Goal: Task Accomplishment & Management: Manage account settings

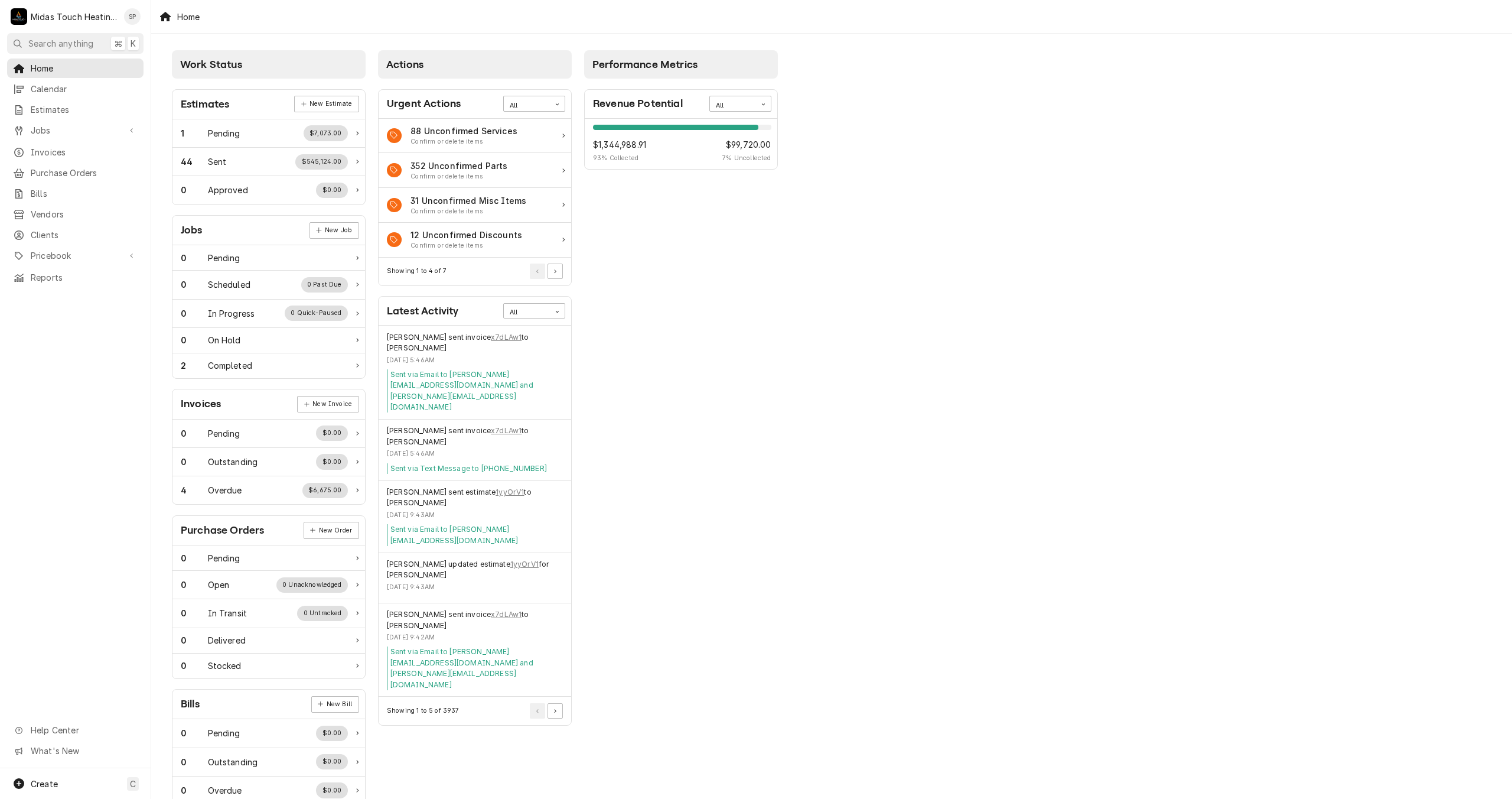
click at [50, 146] on span "Invoices" at bounding box center [85, 152] width 107 height 12
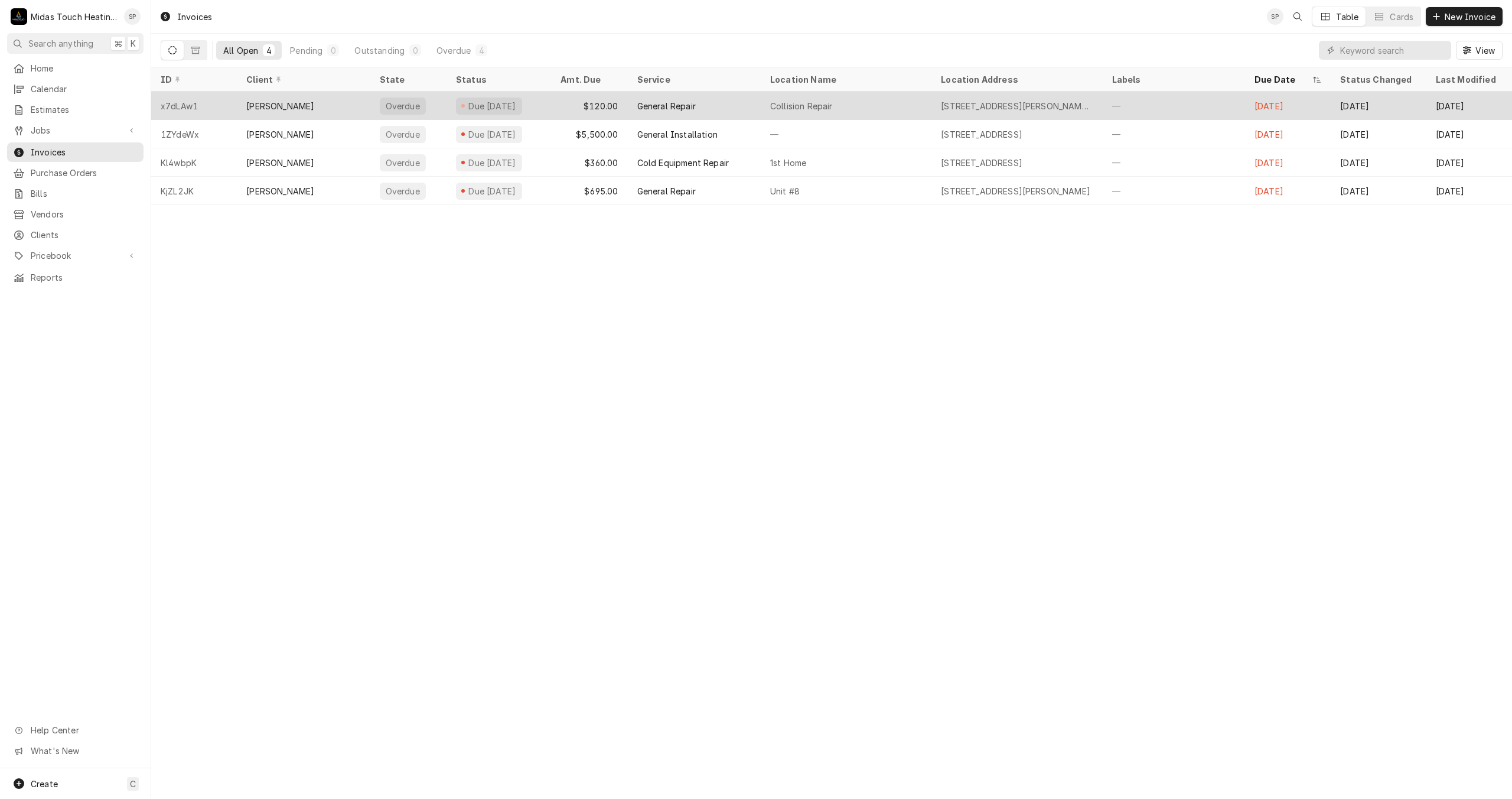
click at [631, 101] on div "General Repair" at bounding box center [694, 106] width 133 height 29
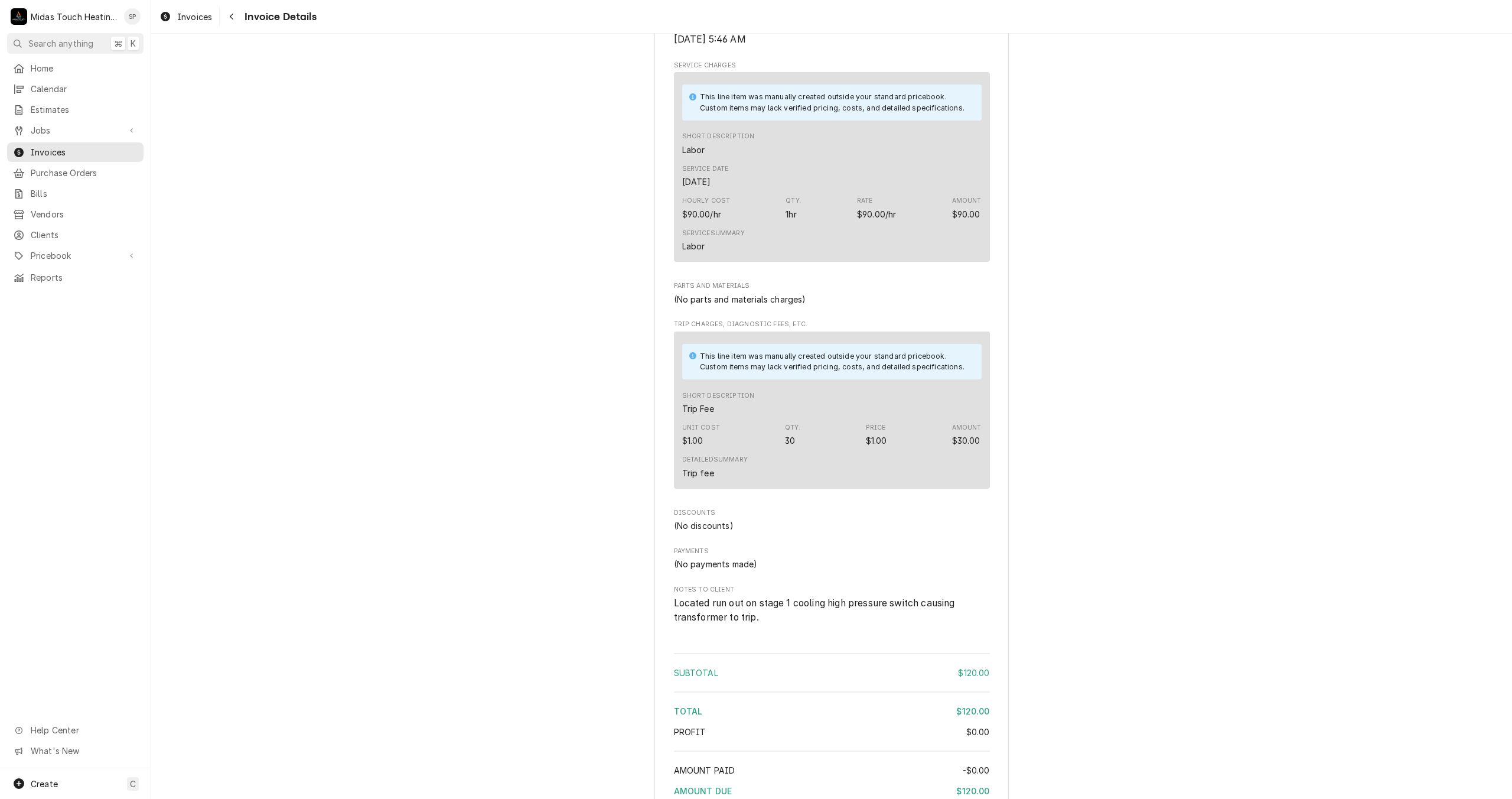
scroll to position [853, 0]
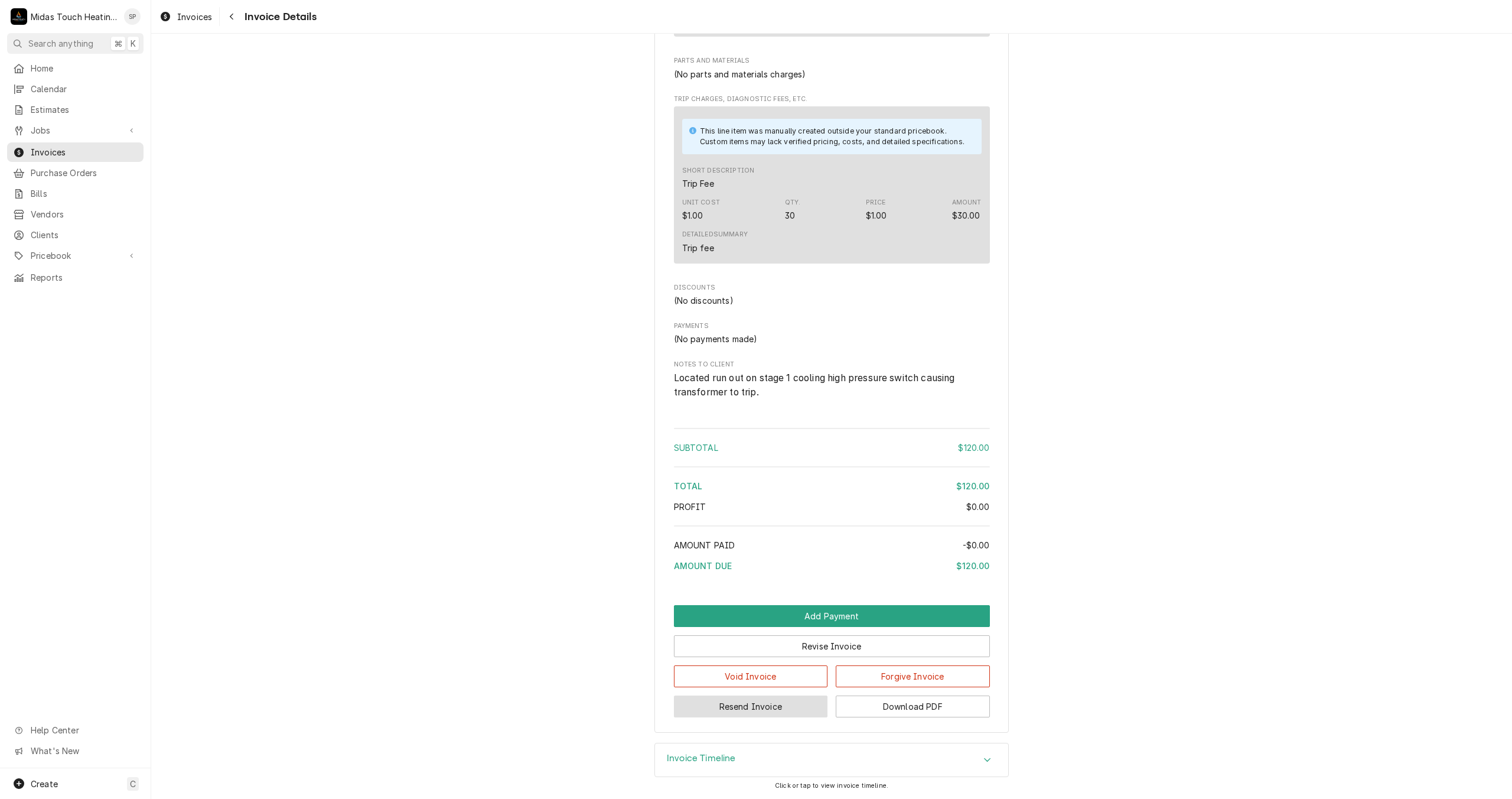
click at [781, 708] on button "Resend Invoice" at bounding box center [751, 707] width 154 height 22
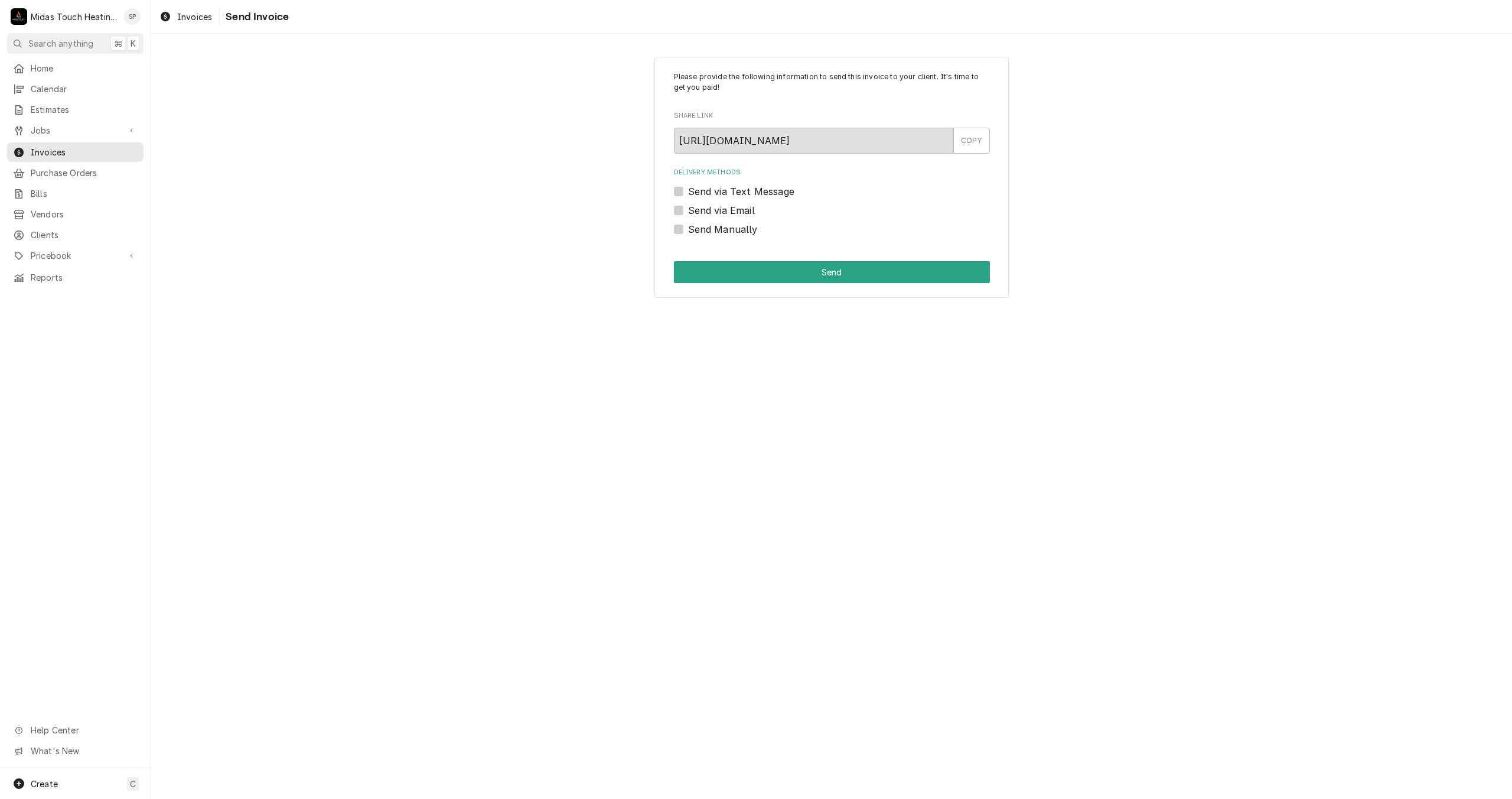
click at [688, 210] on label "Send via Email" at bounding box center [722, 210] width 67 height 14
click at [688, 210] on input "Send via Email" at bounding box center [846, 216] width 316 height 26
checkbox input "true"
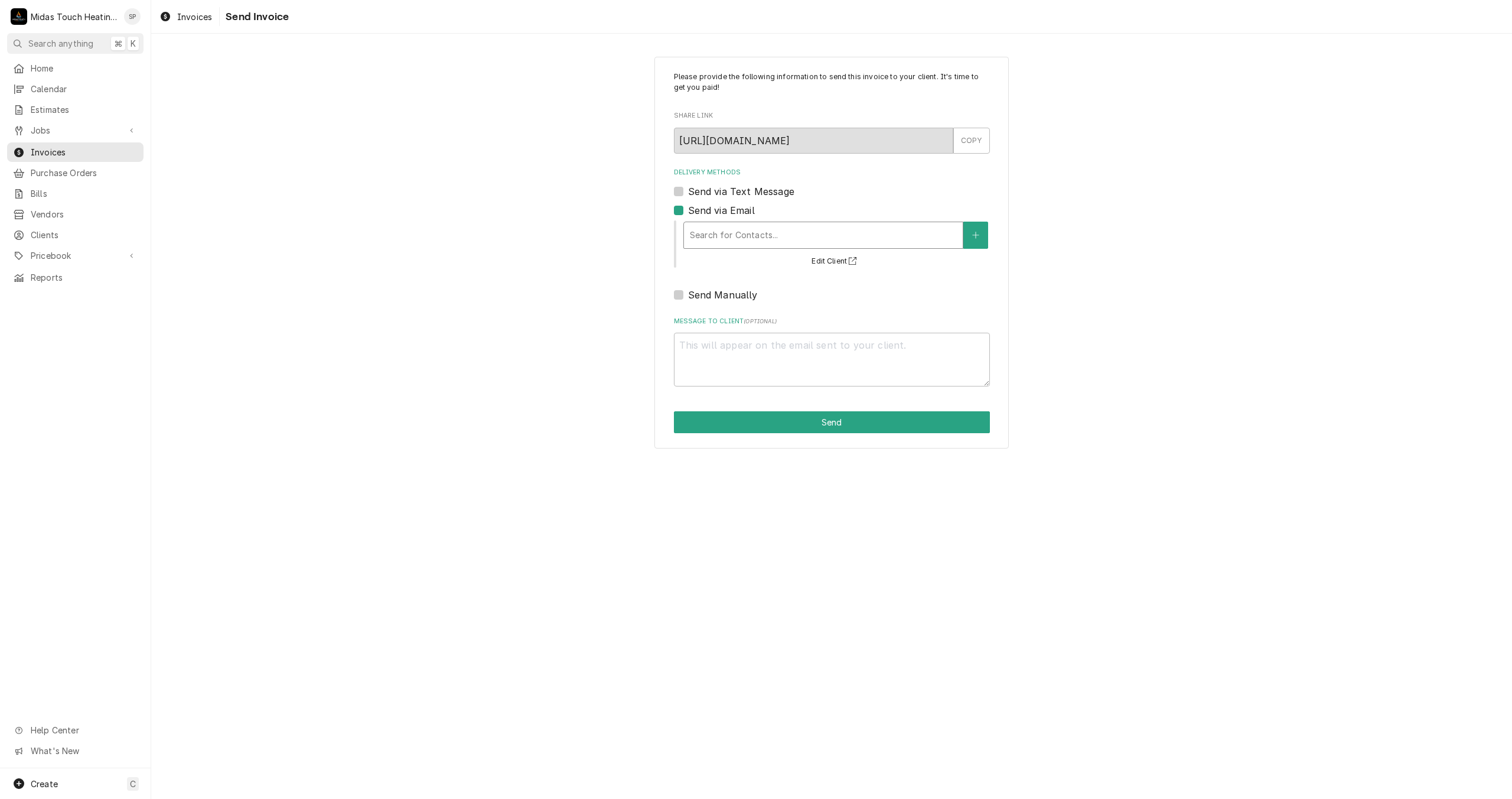
click at [721, 246] on div "Search for Contacts..." at bounding box center [823, 235] width 279 height 26
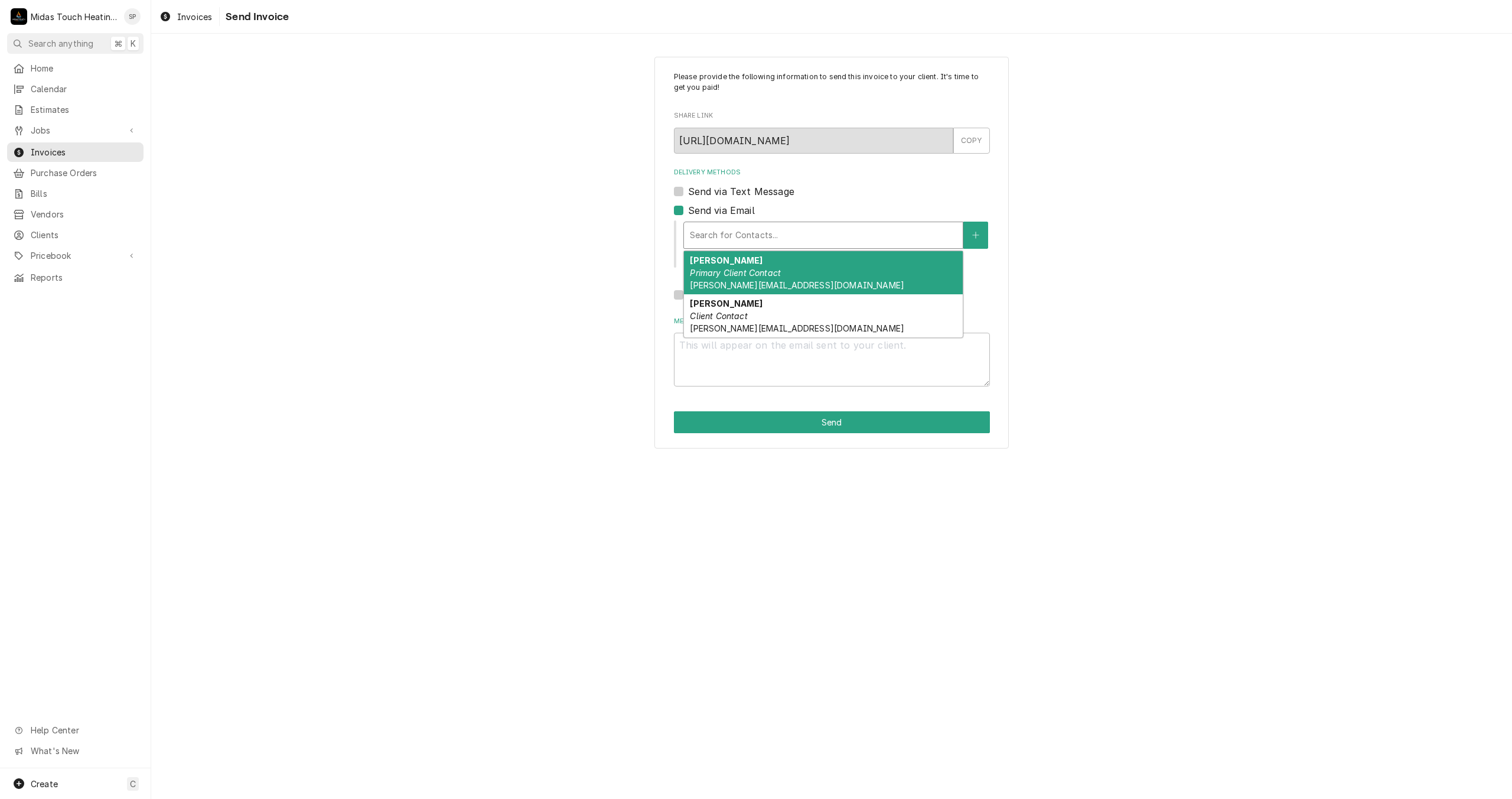
click at [725, 280] on div "Derrick Mann Primary Client Contact derrickmann@bensoncdj.com" at bounding box center [823, 272] width 279 height 43
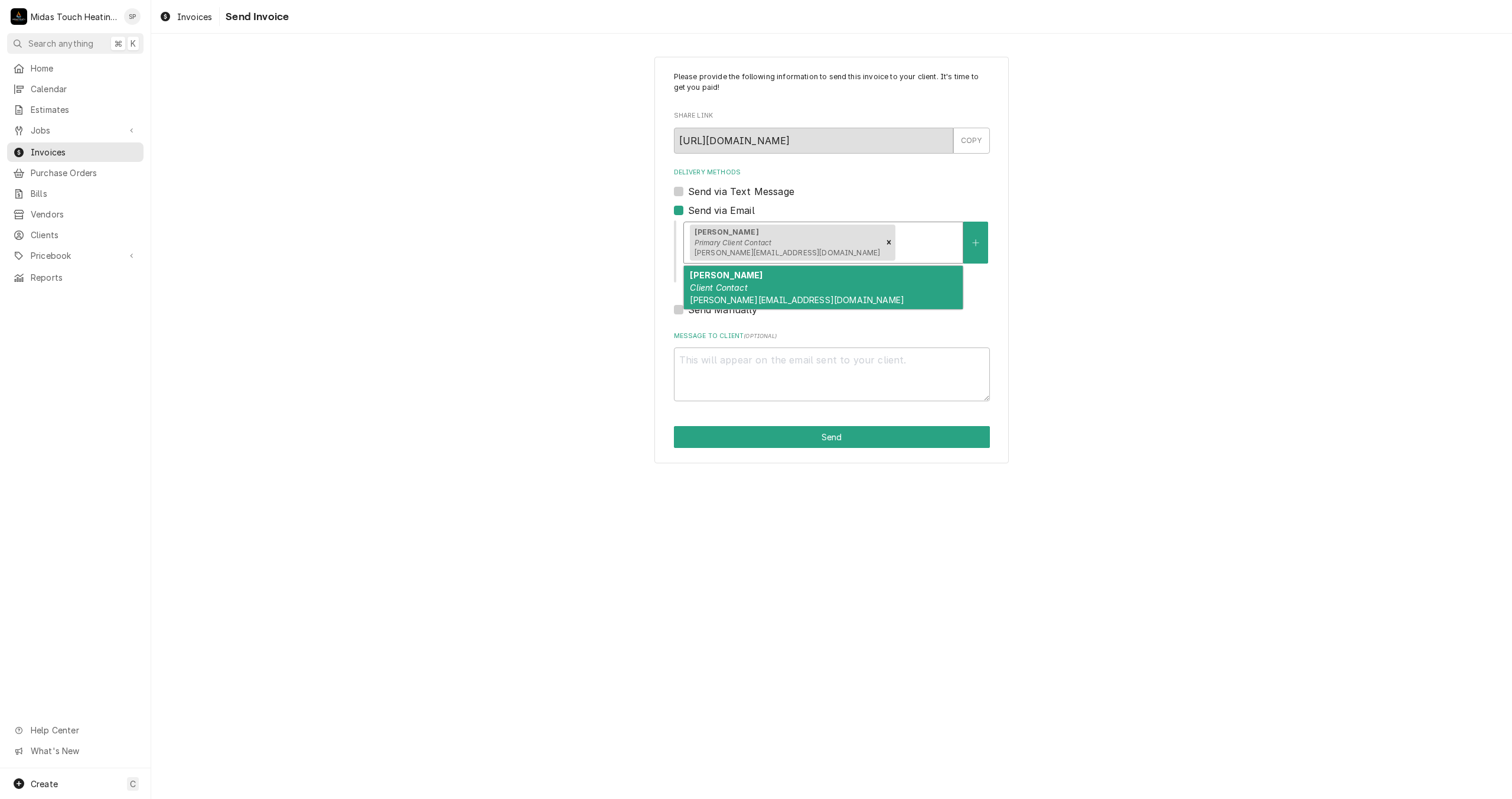
click at [898, 234] on div "Delivery Methods" at bounding box center [927, 242] width 59 height 21
click at [813, 296] on div "Julie Client Contact julies@bensoncpj.com" at bounding box center [823, 287] width 279 height 43
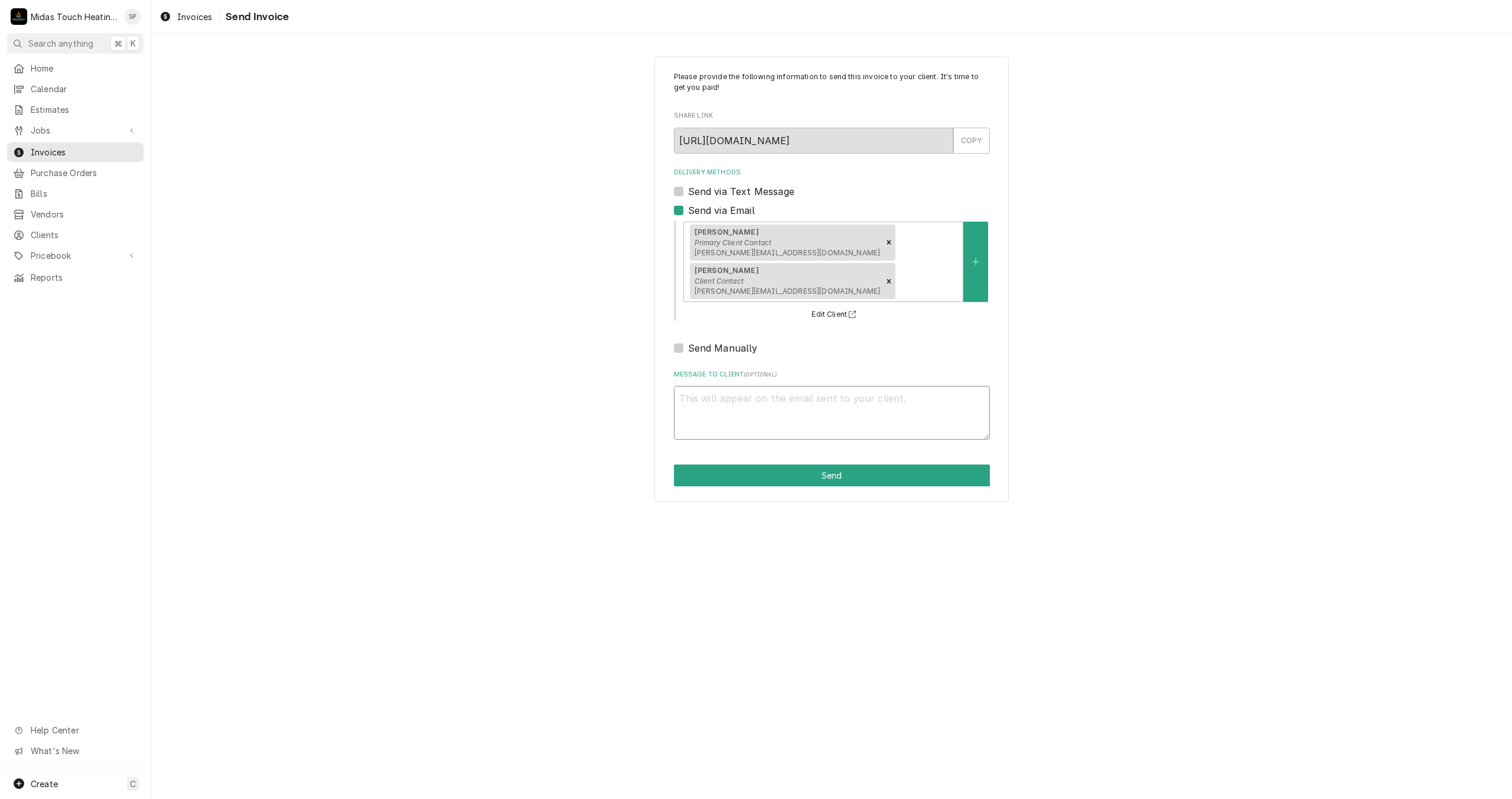
click at [804, 386] on textarea "Message to Client ( optional )" at bounding box center [832, 412] width 316 height 54
type textarea "x"
type textarea "R"
type textarea "x"
type textarea "Re"
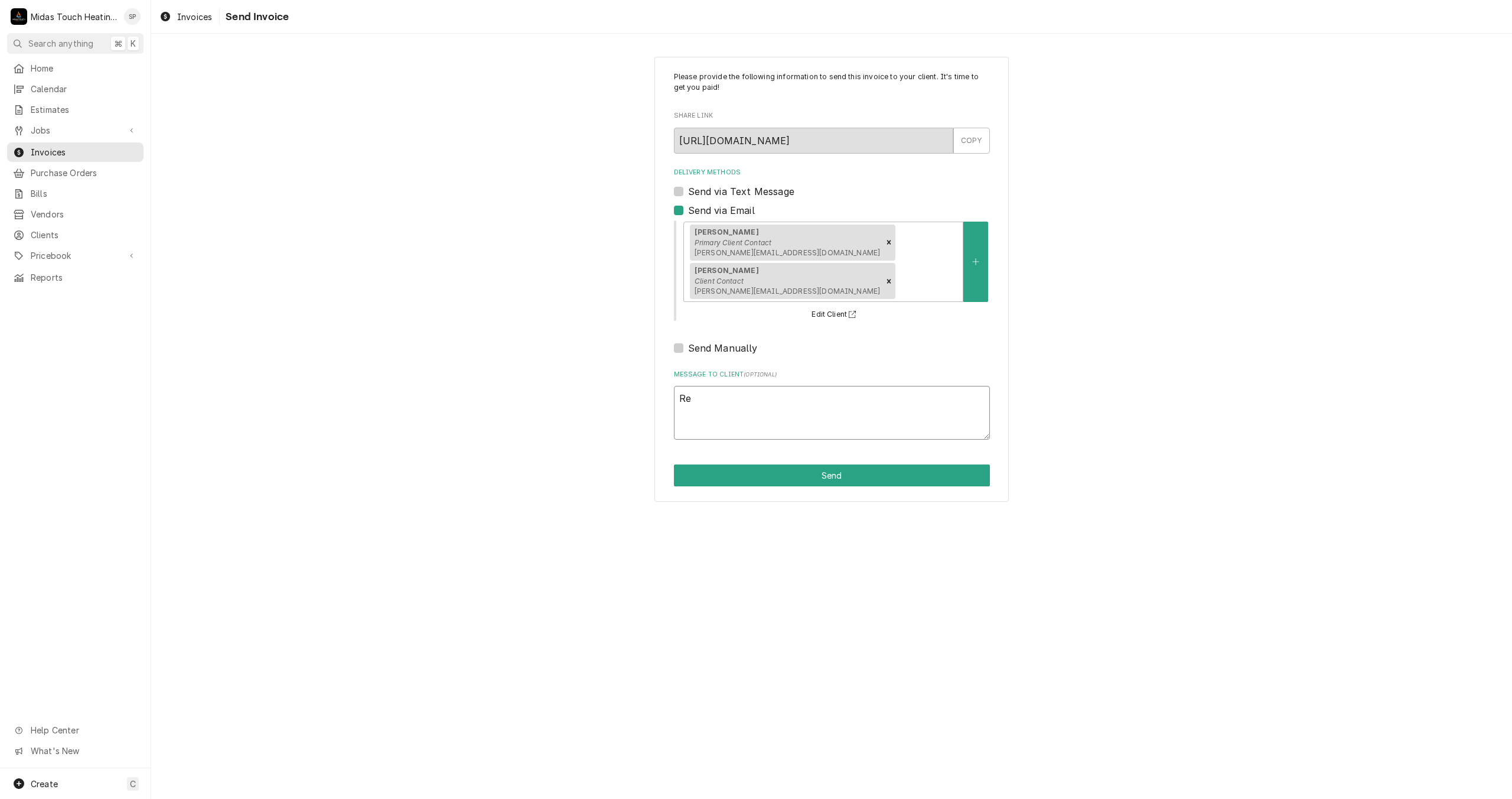
type textarea "x"
type textarea "Rem"
type textarea "x"
type textarea "Remi"
type textarea "x"
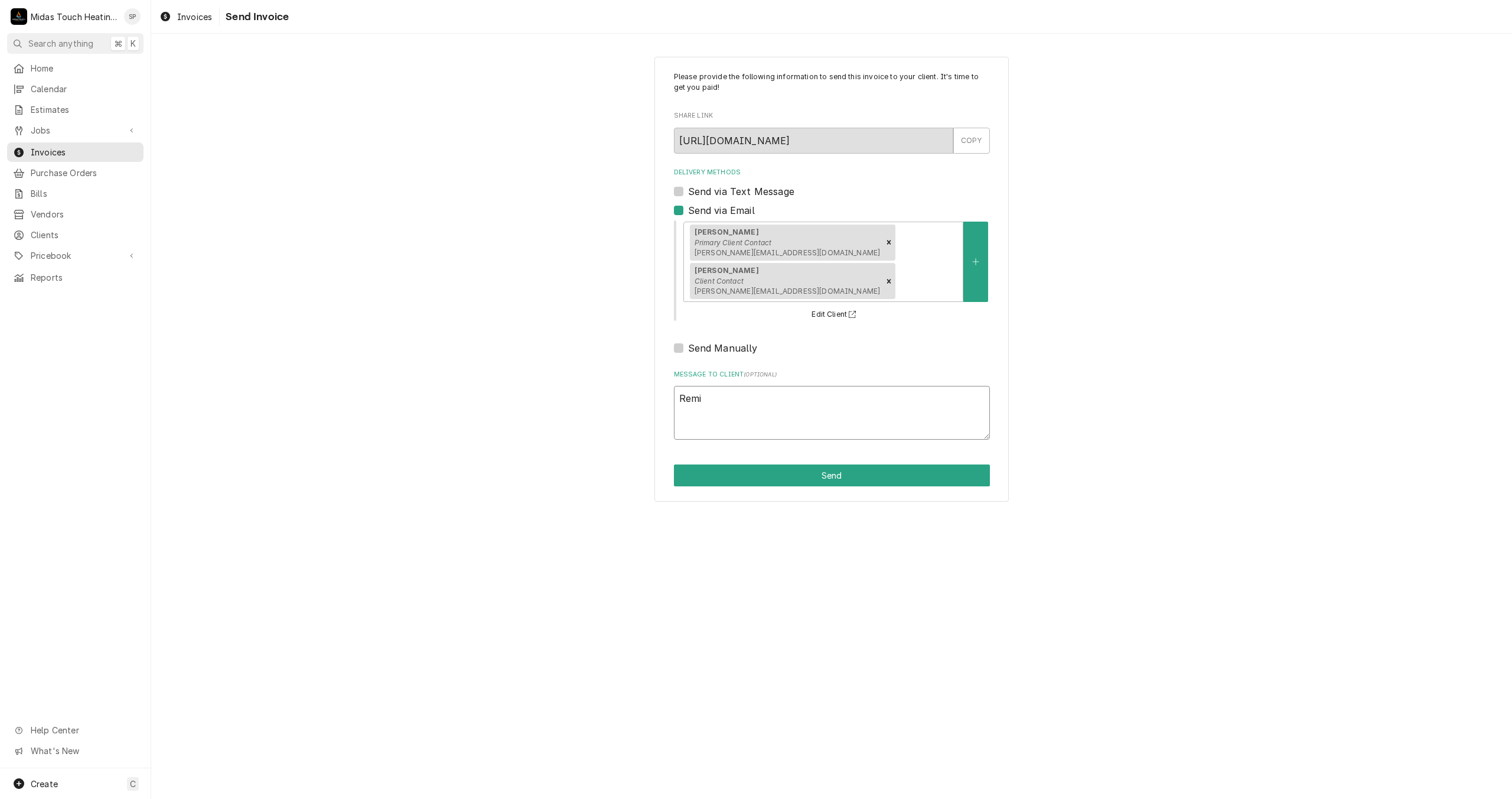
type textarea "Remin"
type textarea "x"
type textarea "Remind"
type textarea "x"
type textarea "Reminde"
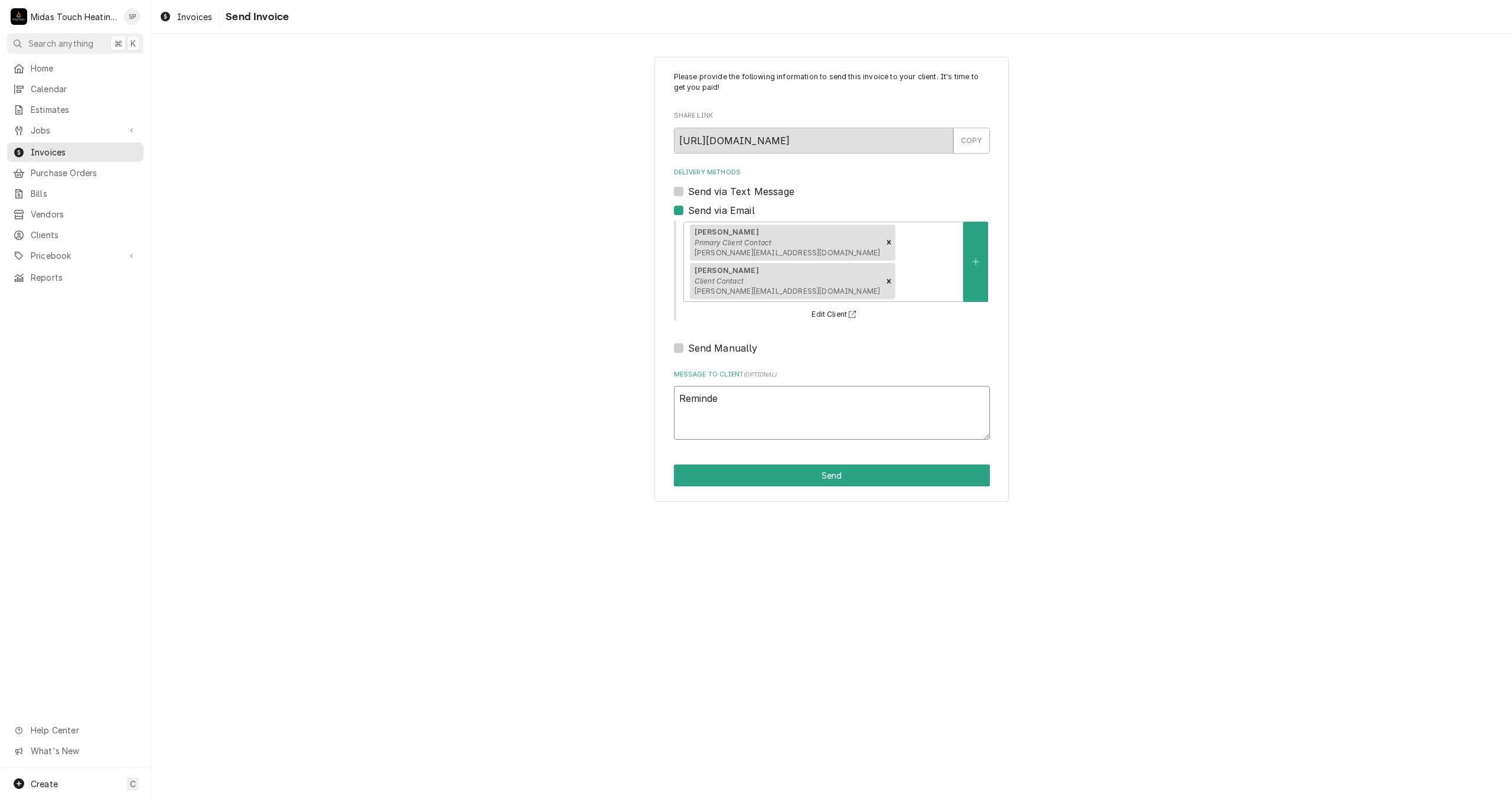
type textarea "x"
type textarea "Reminder"
click at [808, 465] on button "Send" at bounding box center [832, 476] width 316 height 22
type textarea "x"
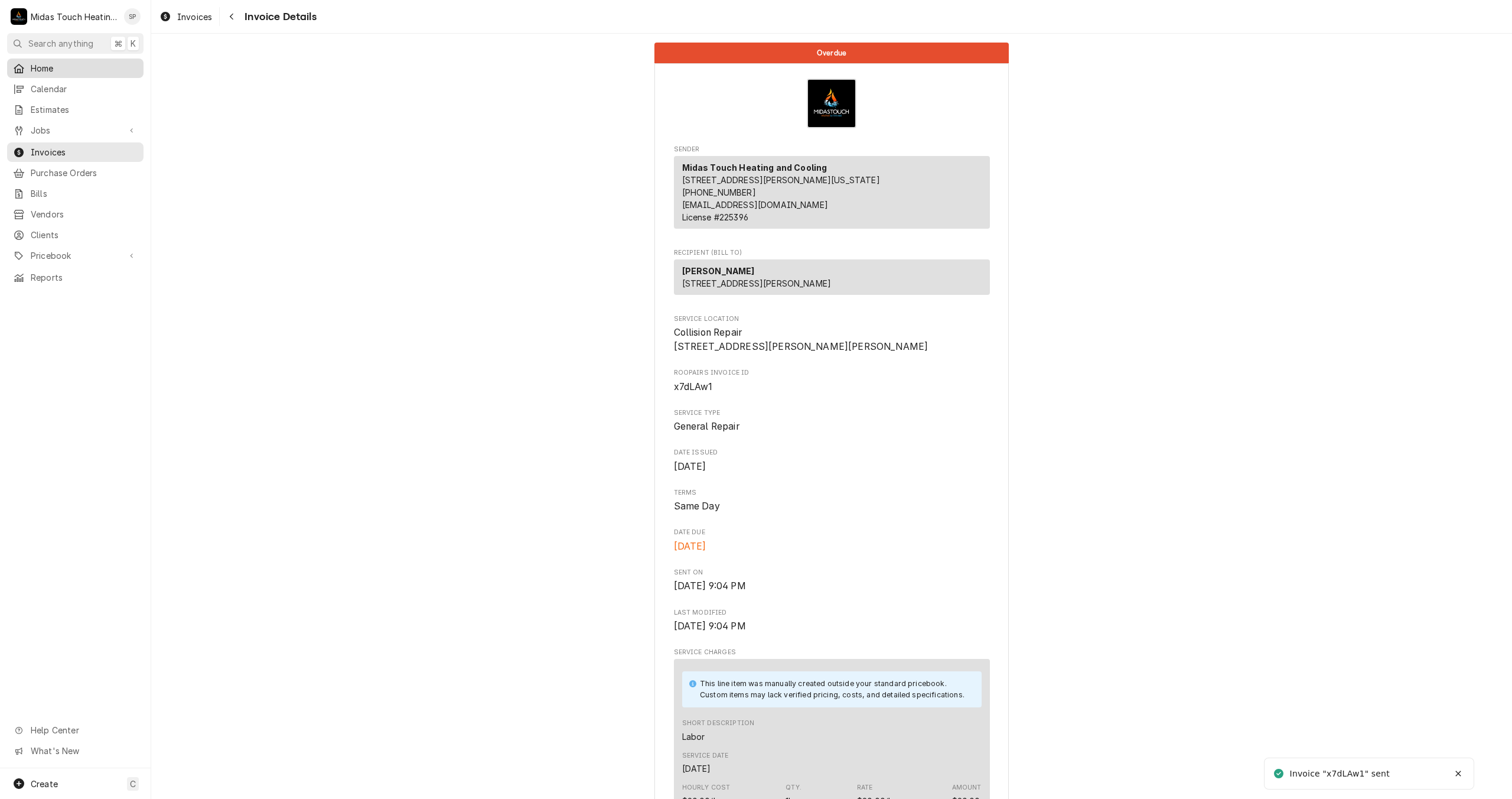
click at [57, 68] on span "Home" at bounding box center [85, 68] width 107 height 12
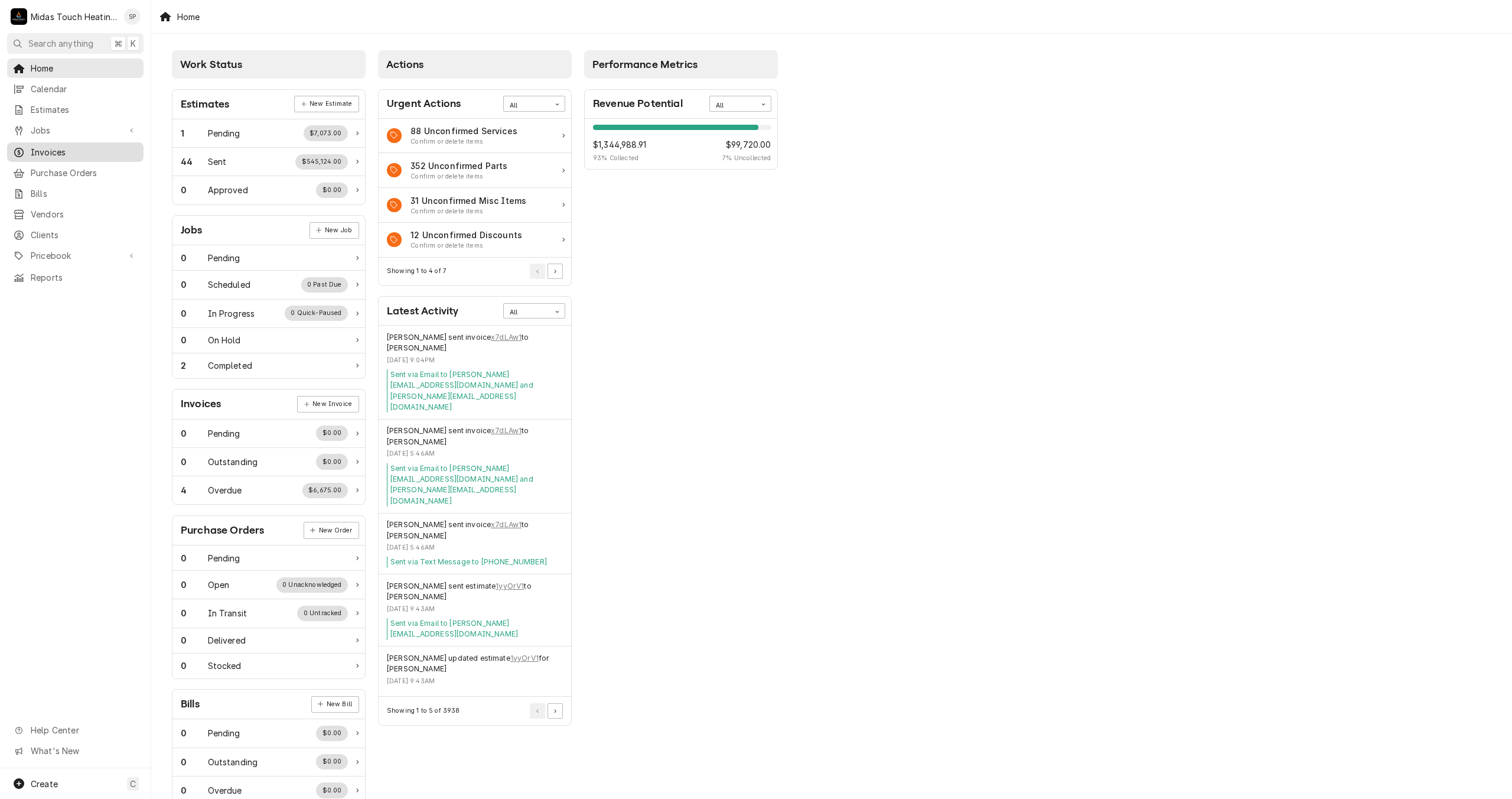
click at [46, 151] on span "Invoices" at bounding box center [85, 152] width 107 height 12
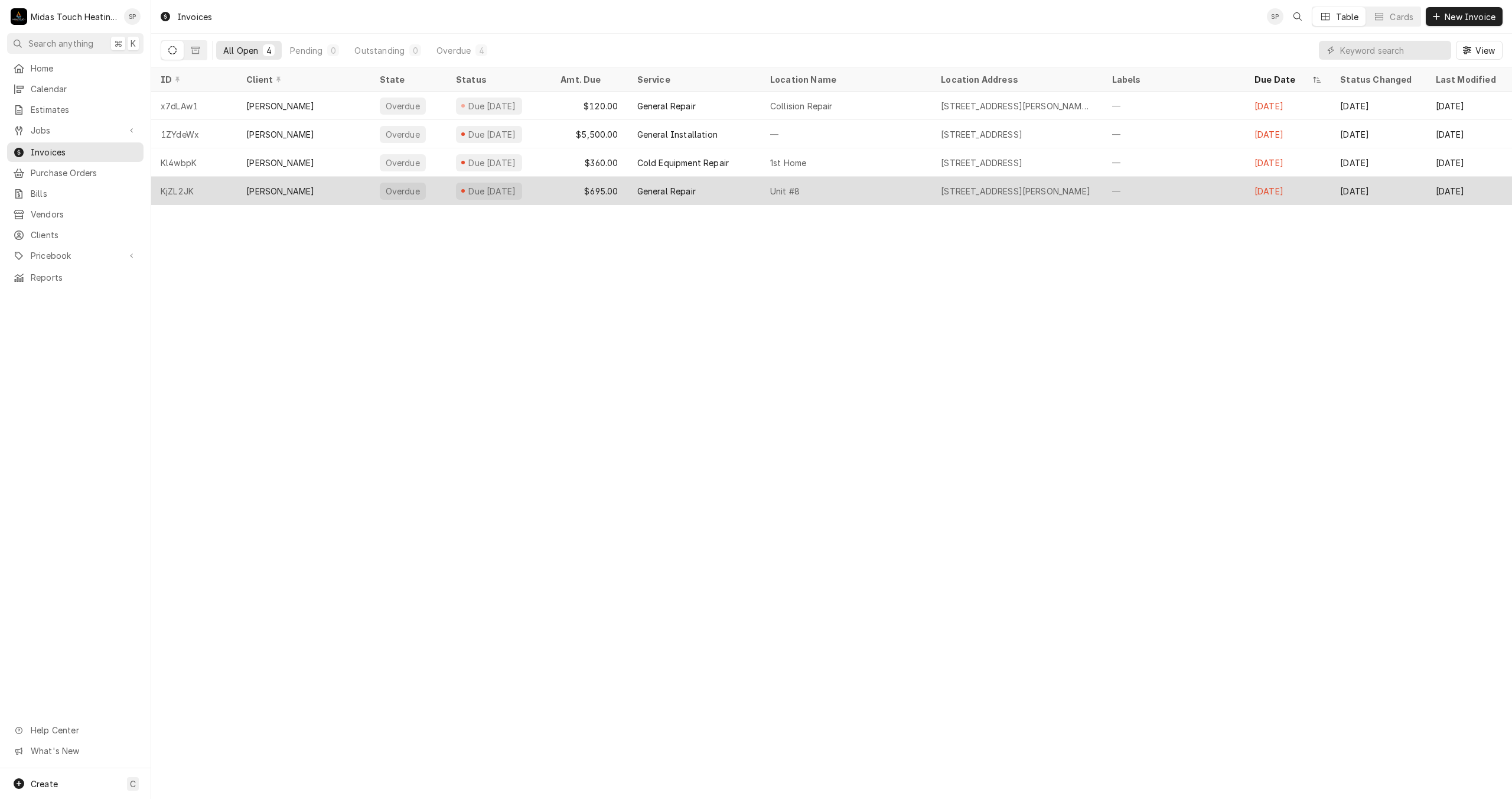
click at [565, 192] on div "$695.00" at bounding box center [589, 191] width 76 height 29
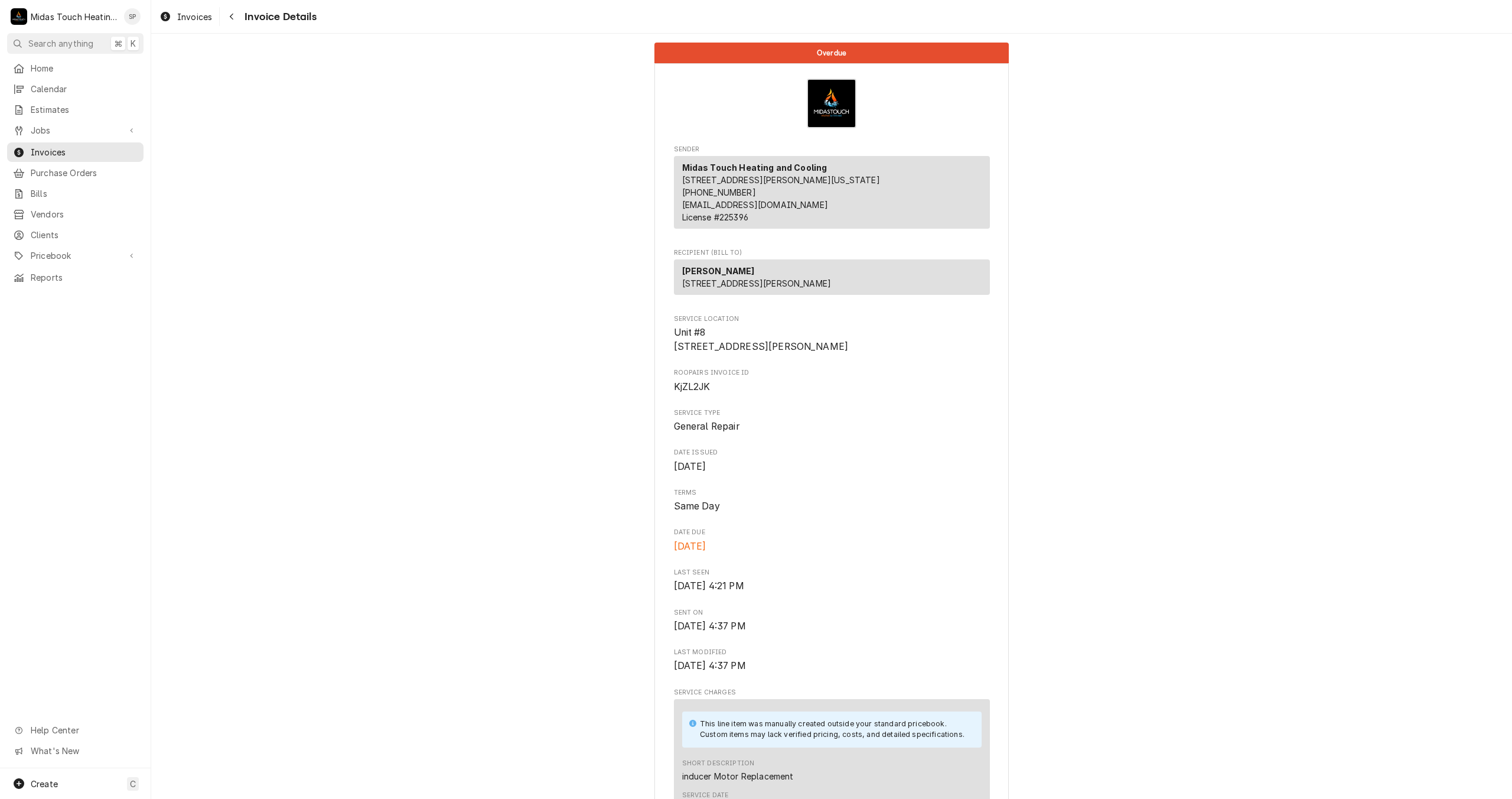
scroll to position [728, 0]
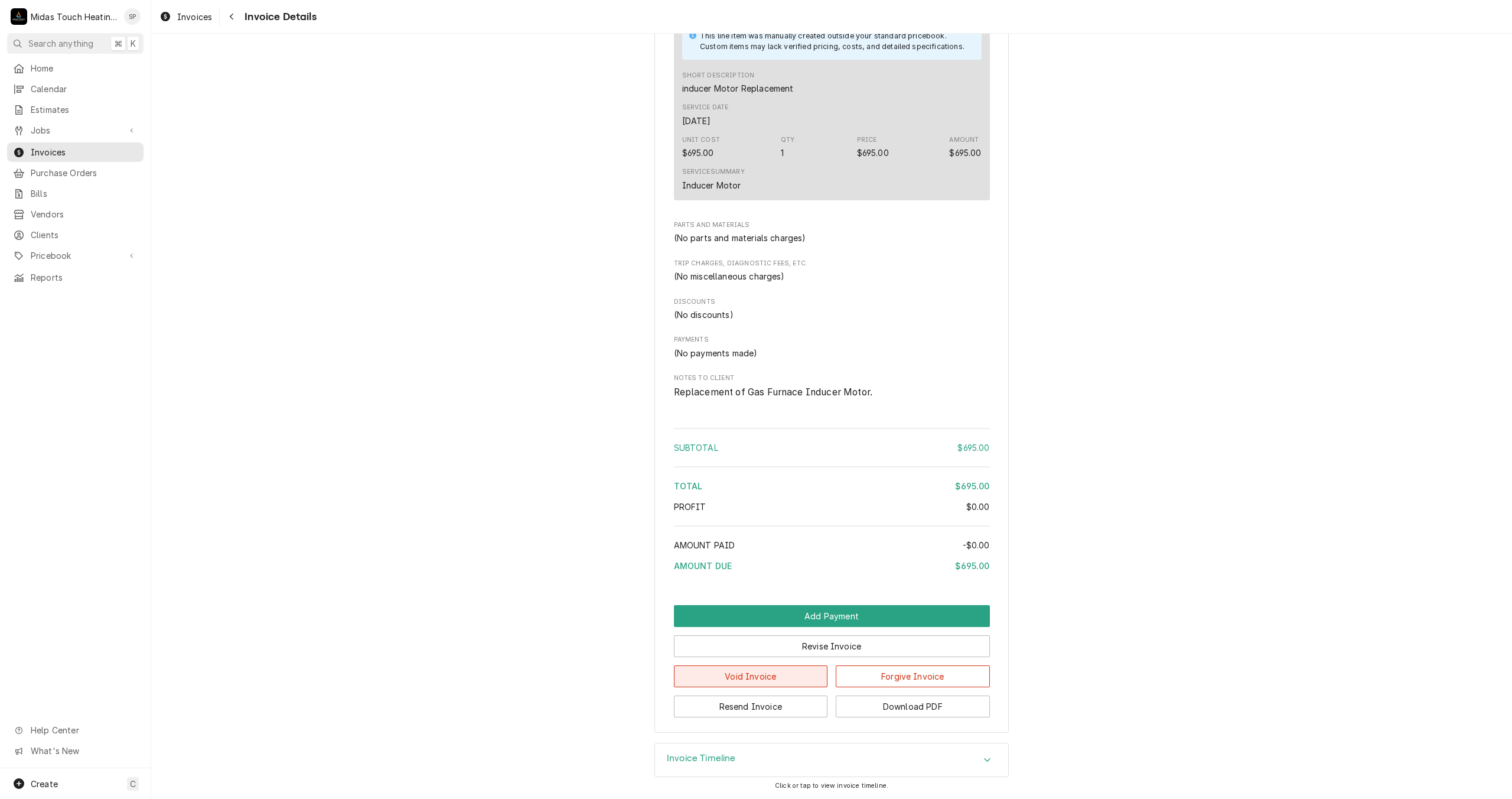
click at [778, 679] on button "Void Invoice" at bounding box center [751, 676] width 154 height 22
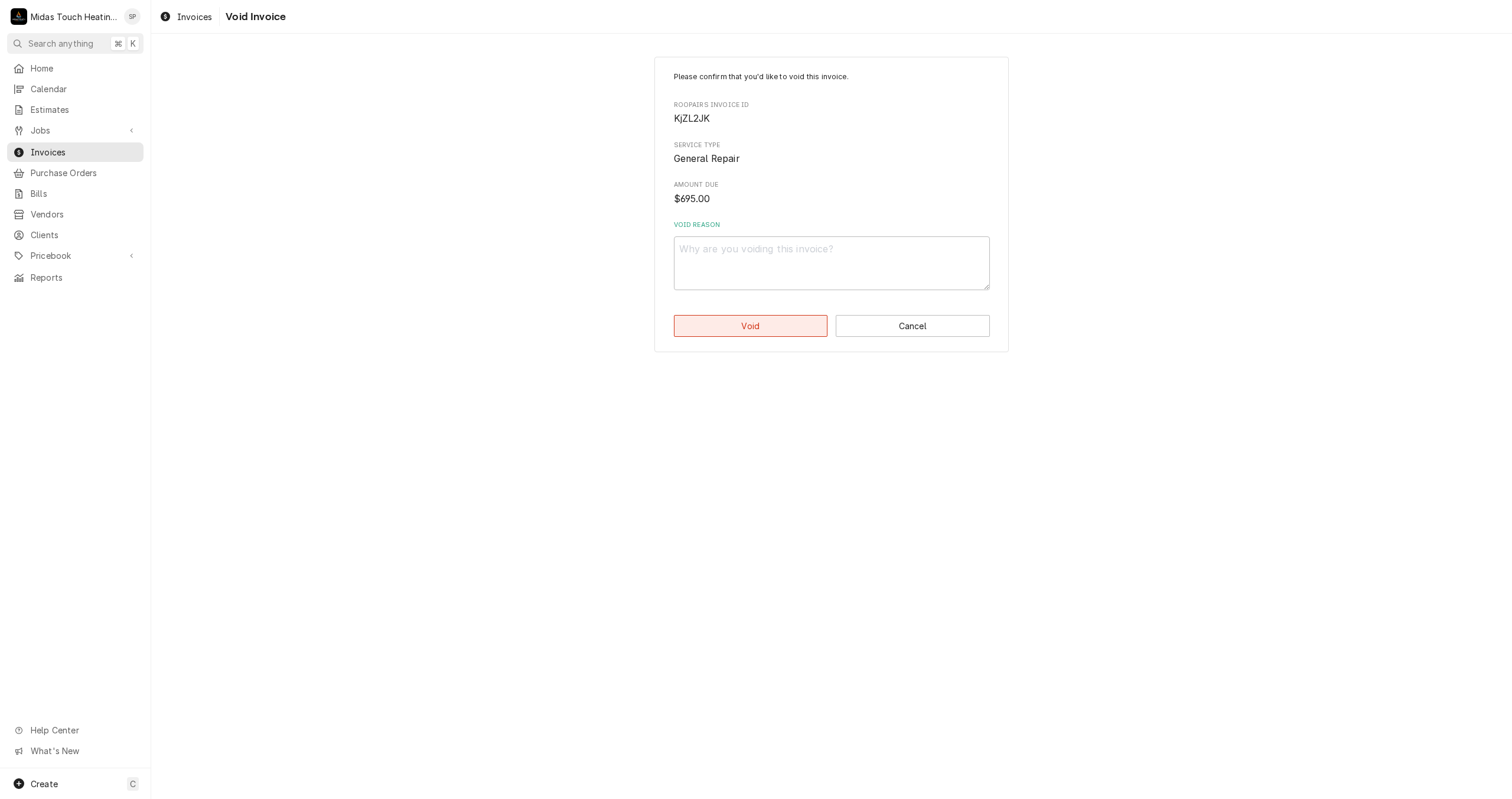
click at [753, 331] on button "Void" at bounding box center [751, 326] width 154 height 22
click at [739, 262] on textarea "Void Reason" at bounding box center [832, 263] width 316 height 54
type textarea "x"
type textarea "N"
type textarea "x"
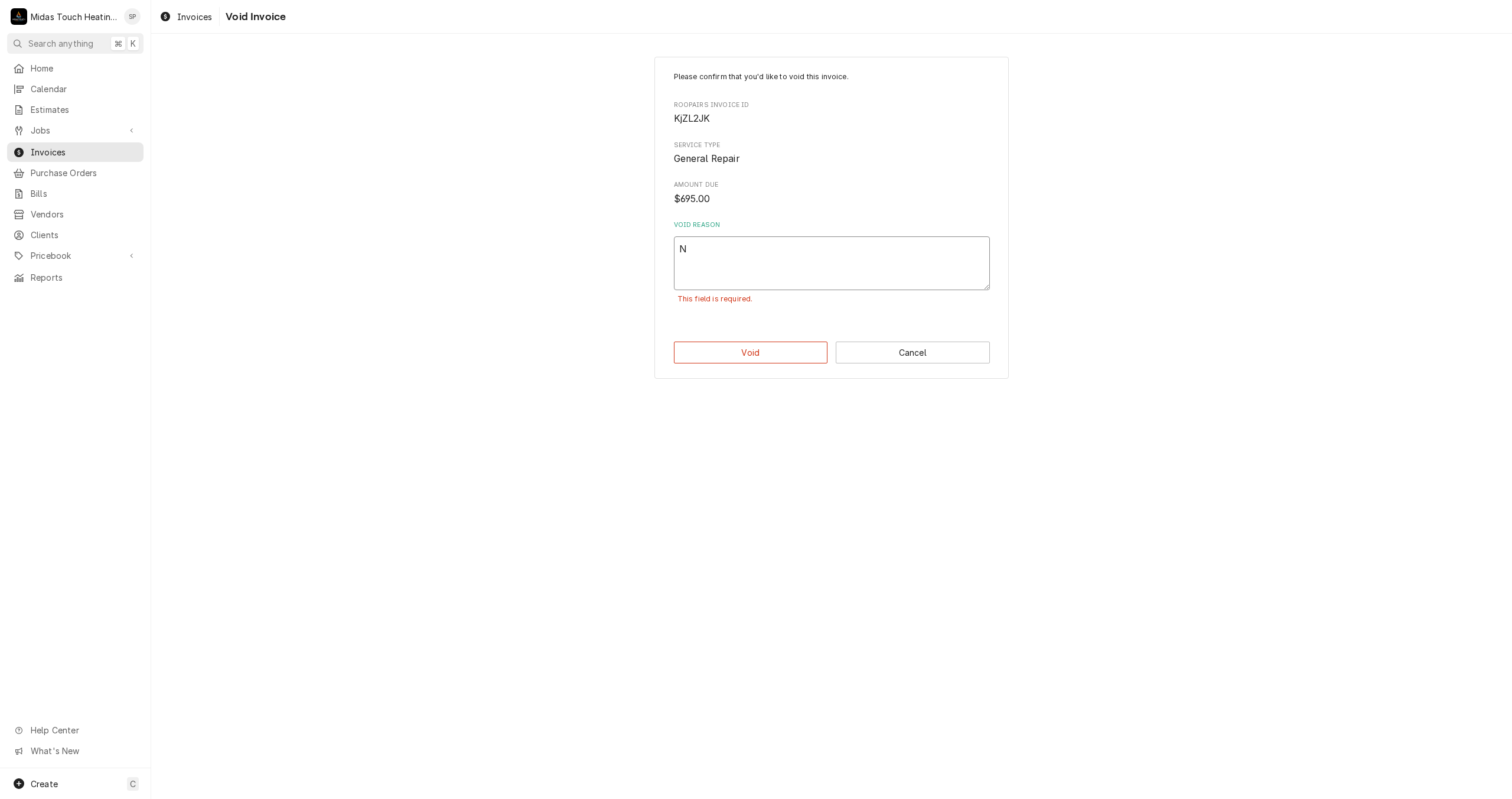
type textarea "NO"
type textarea "x"
type textarea "NOT"
type textarea "x"
type textarea "NOT"
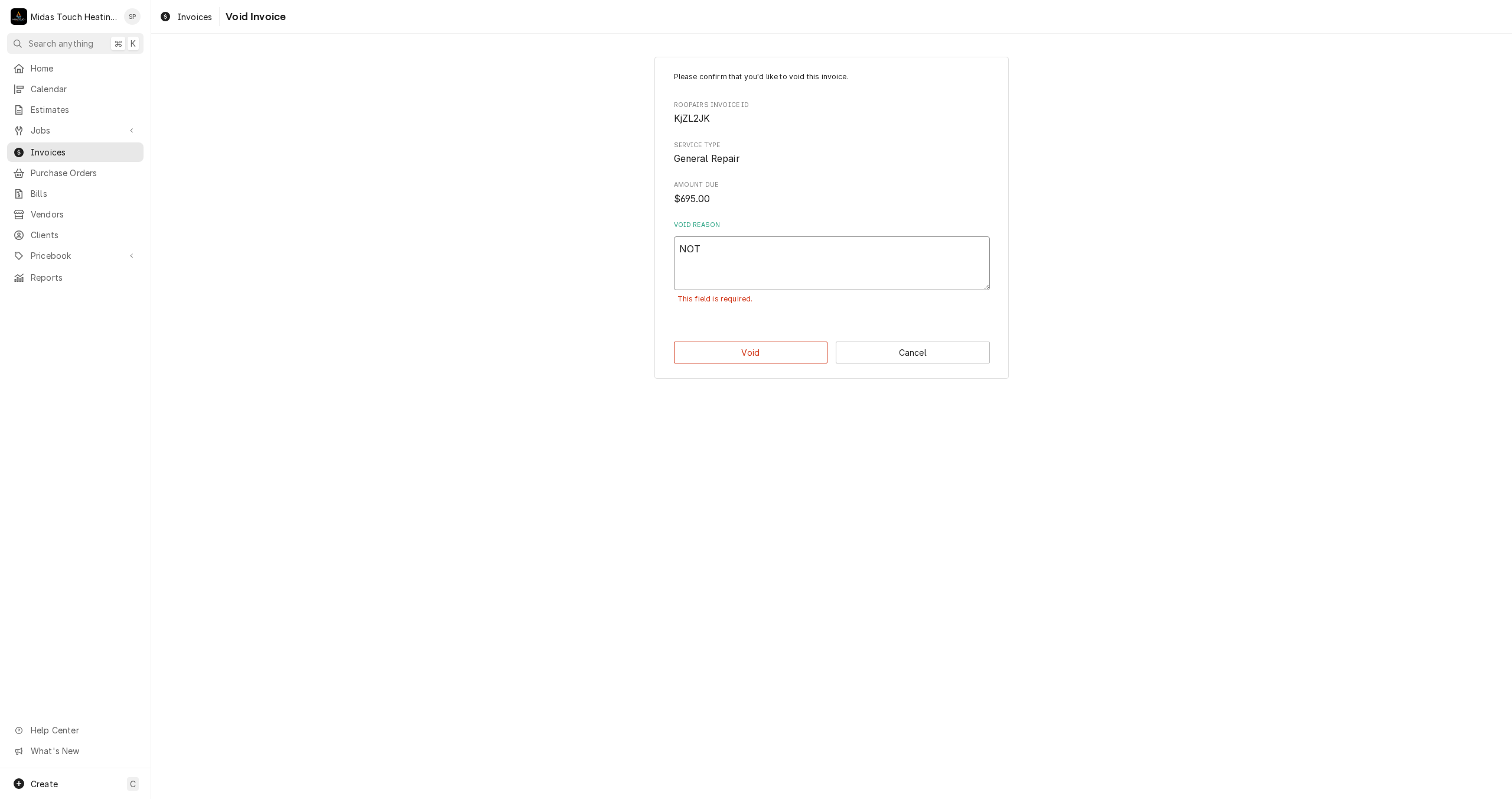
type textarea "x"
type textarea "NOT S"
type textarea "x"
type textarea "NOT SU"
type textarea "x"
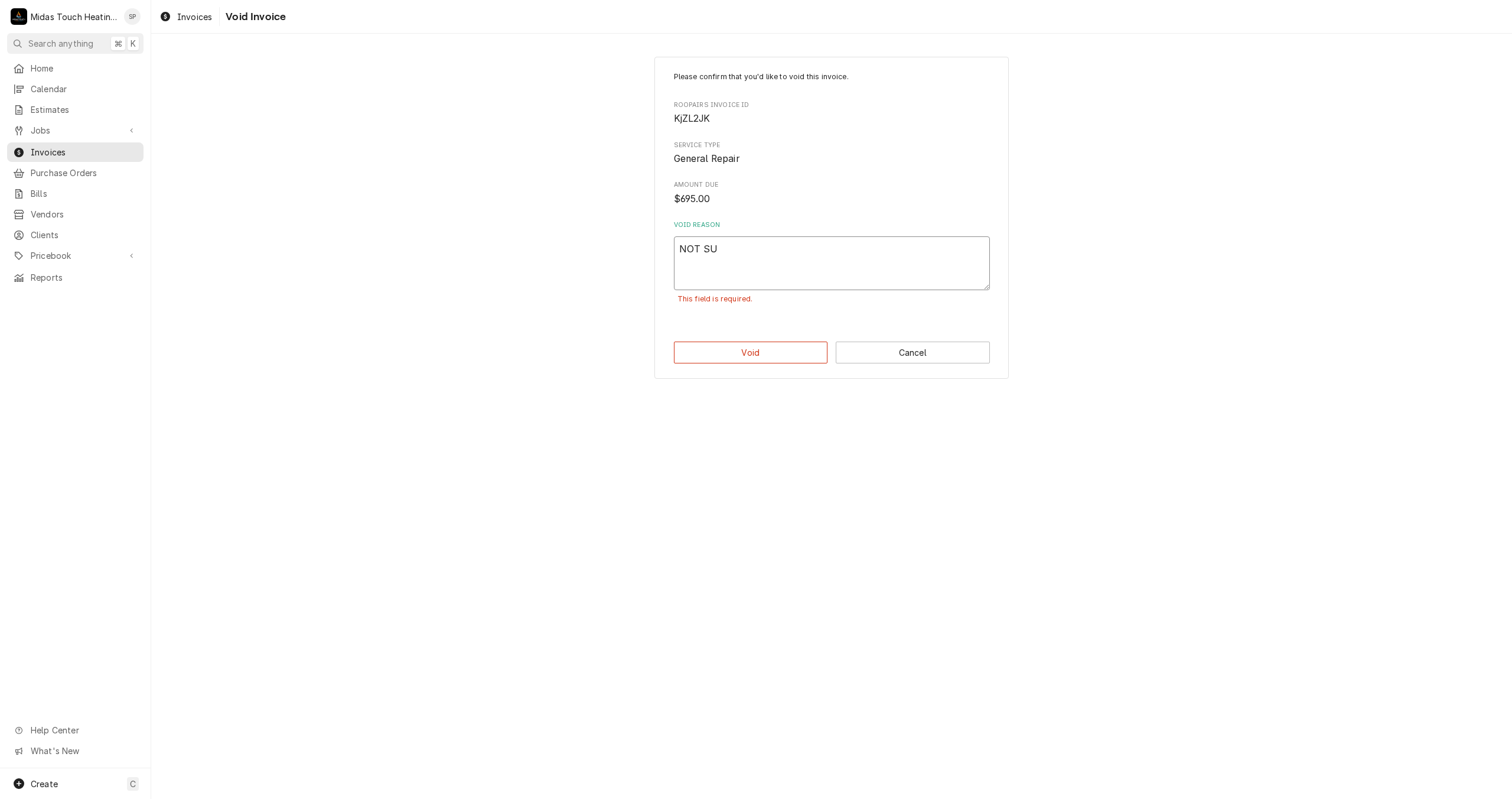
type textarea "NOT SUR"
type textarea "x"
type textarea "NOT SURE"
click at [905, 356] on button "Cancel" at bounding box center [913, 353] width 154 height 22
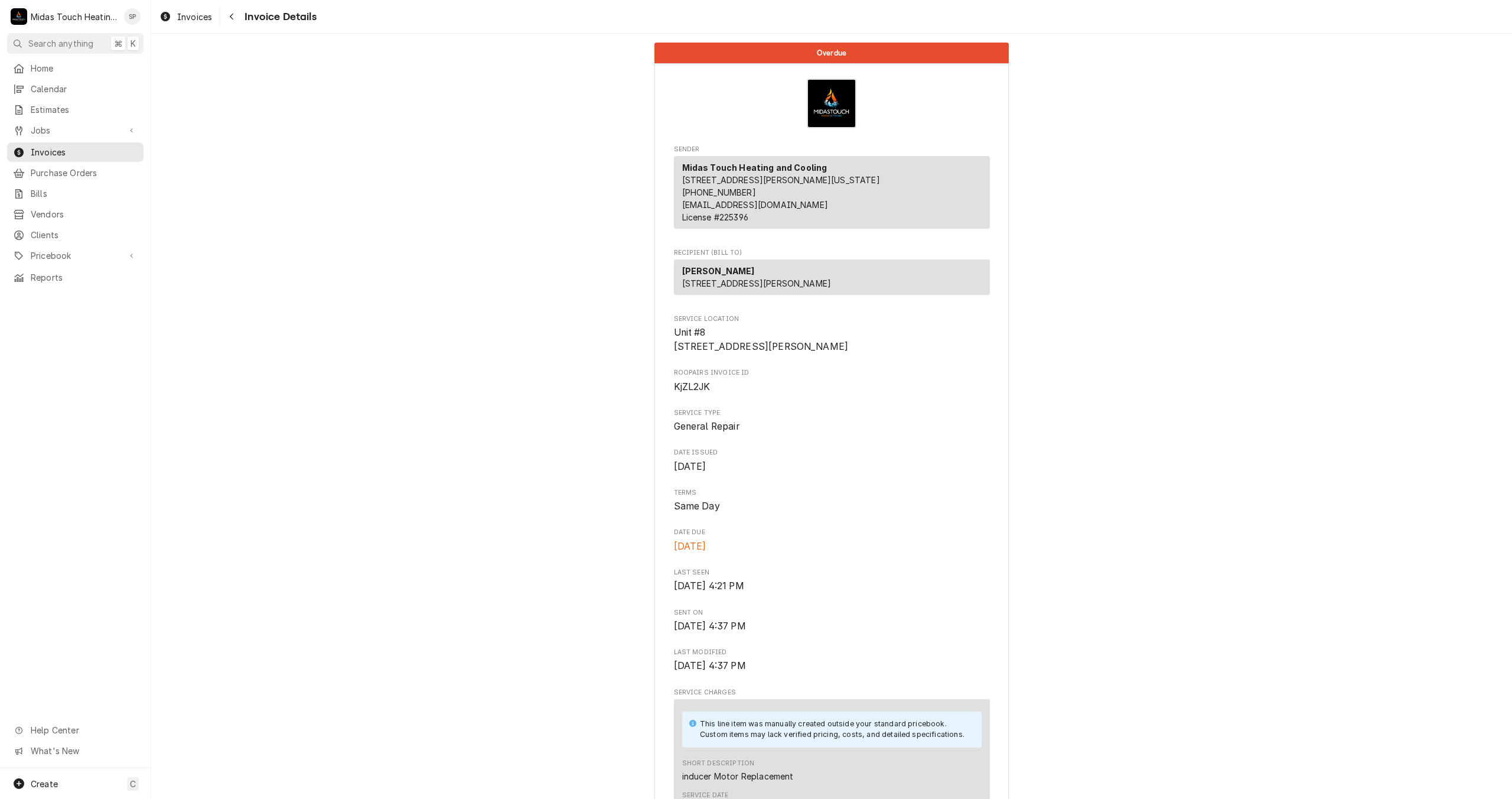
scroll to position [725, 0]
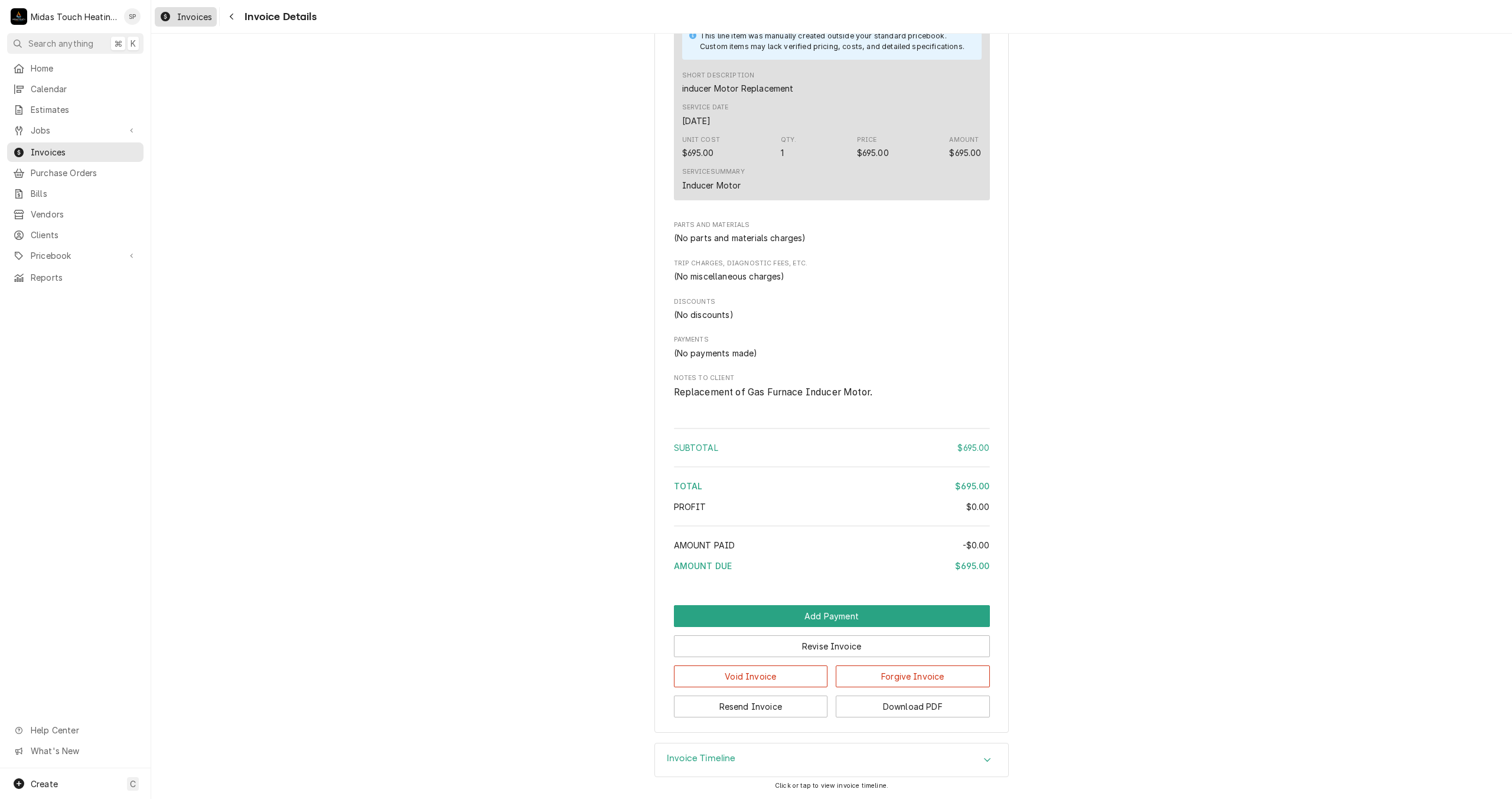
click at [196, 18] on span "Invoices" at bounding box center [194, 16] width 35 height 12
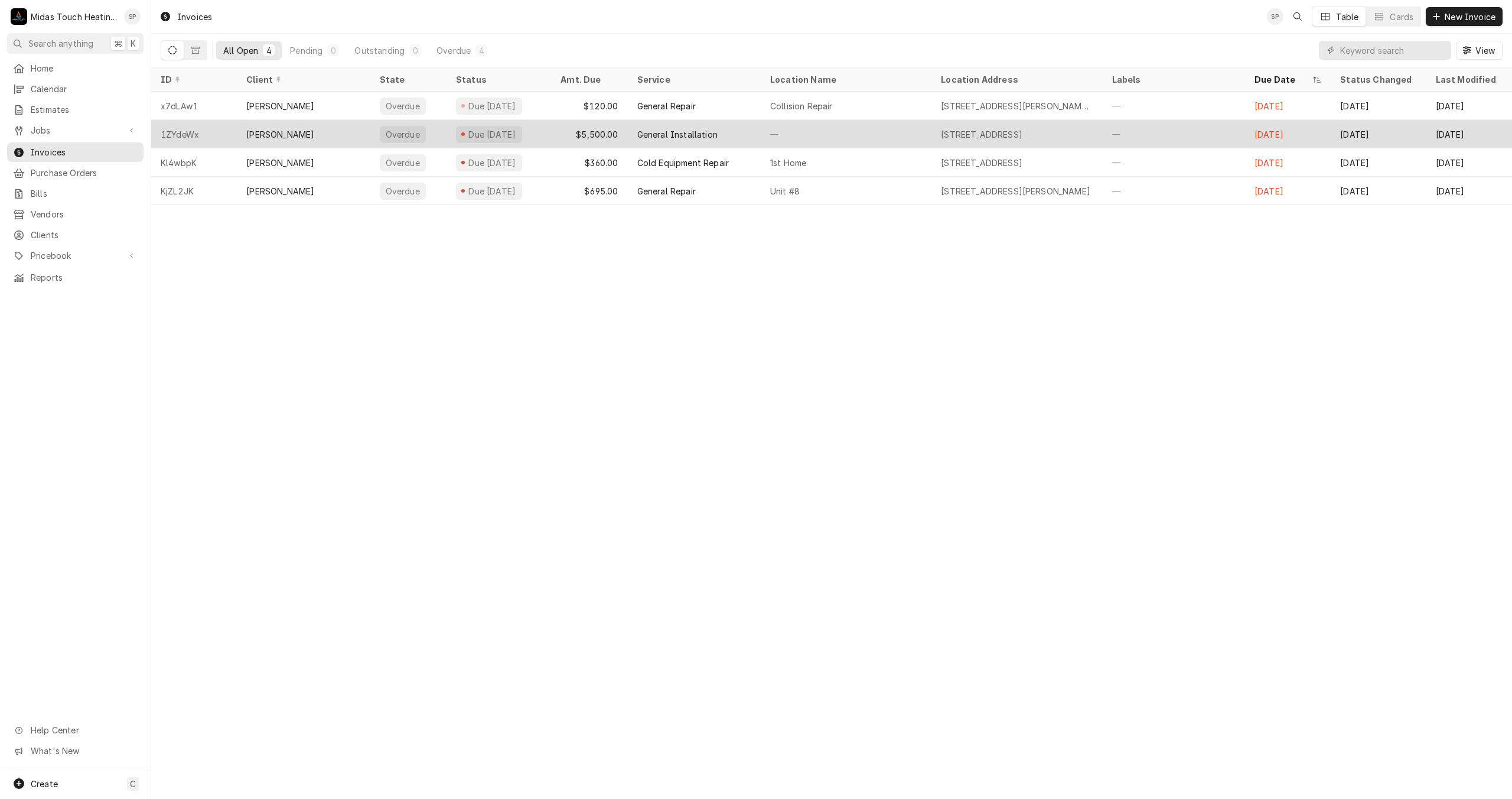
click at [579, 131] on div "$5,500.00" at bounding box center [589, 134] width 76 height 29
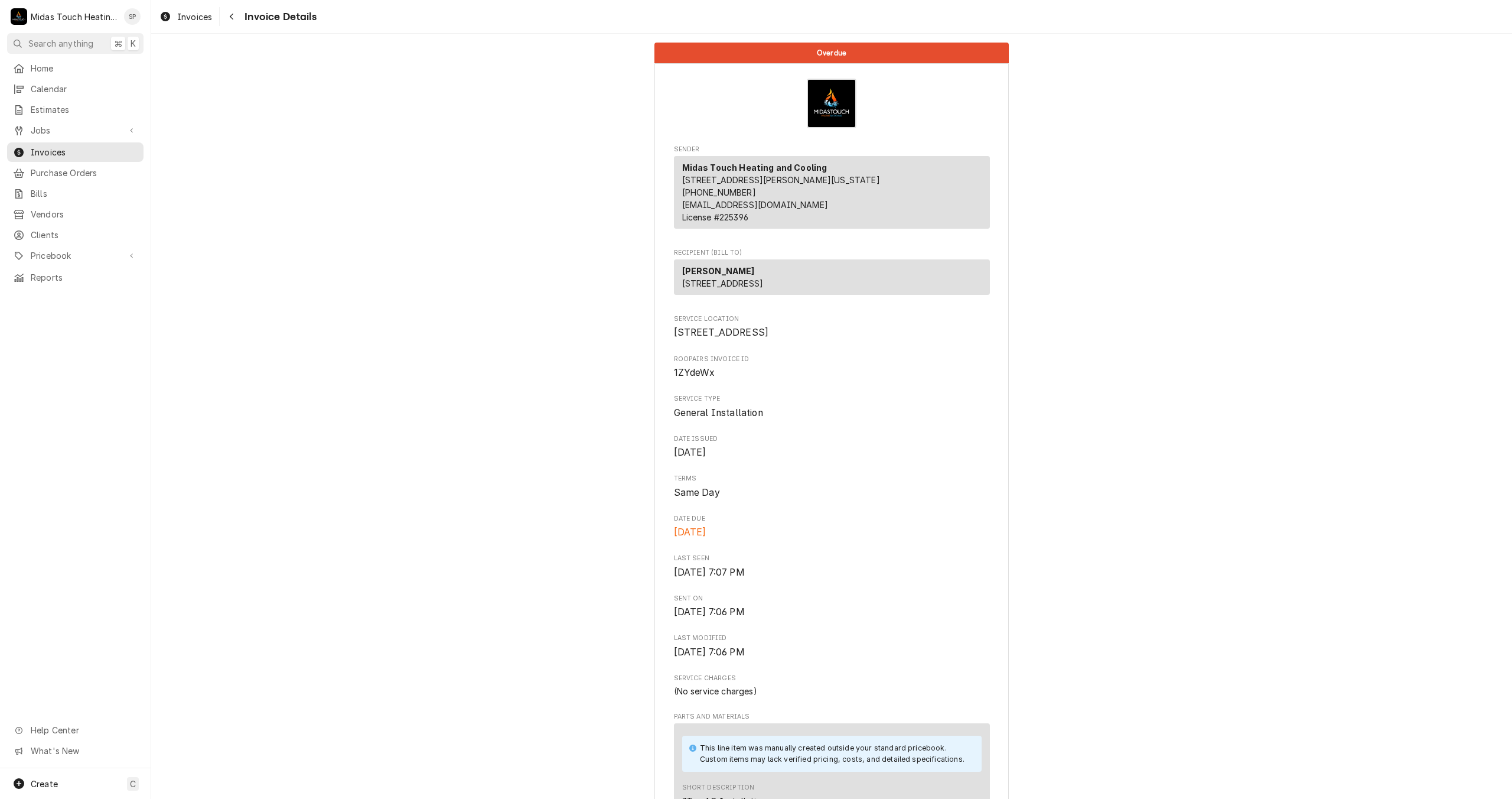
click at [1083, 552] on div "Overdue Sender Midas Touch Heating and Cooling 5206 Southeast Roethe Road Milwa…" at bounding box center [832, 732] width 1361 height 1397
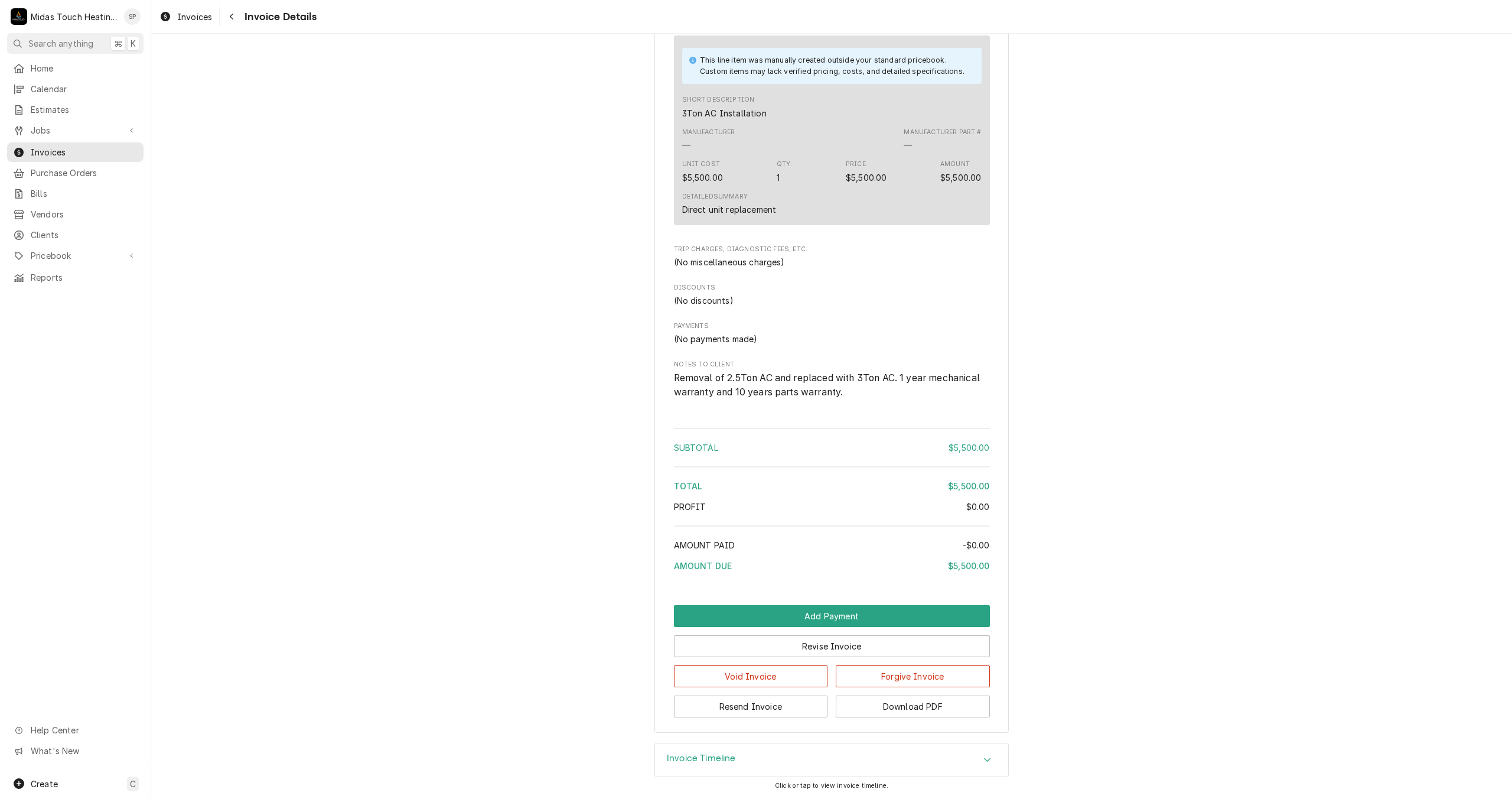
scroll to position [728, 0]
click at [775, 674] on button "Void Invoice" at bounding box center [751, 676] width 154 height 22
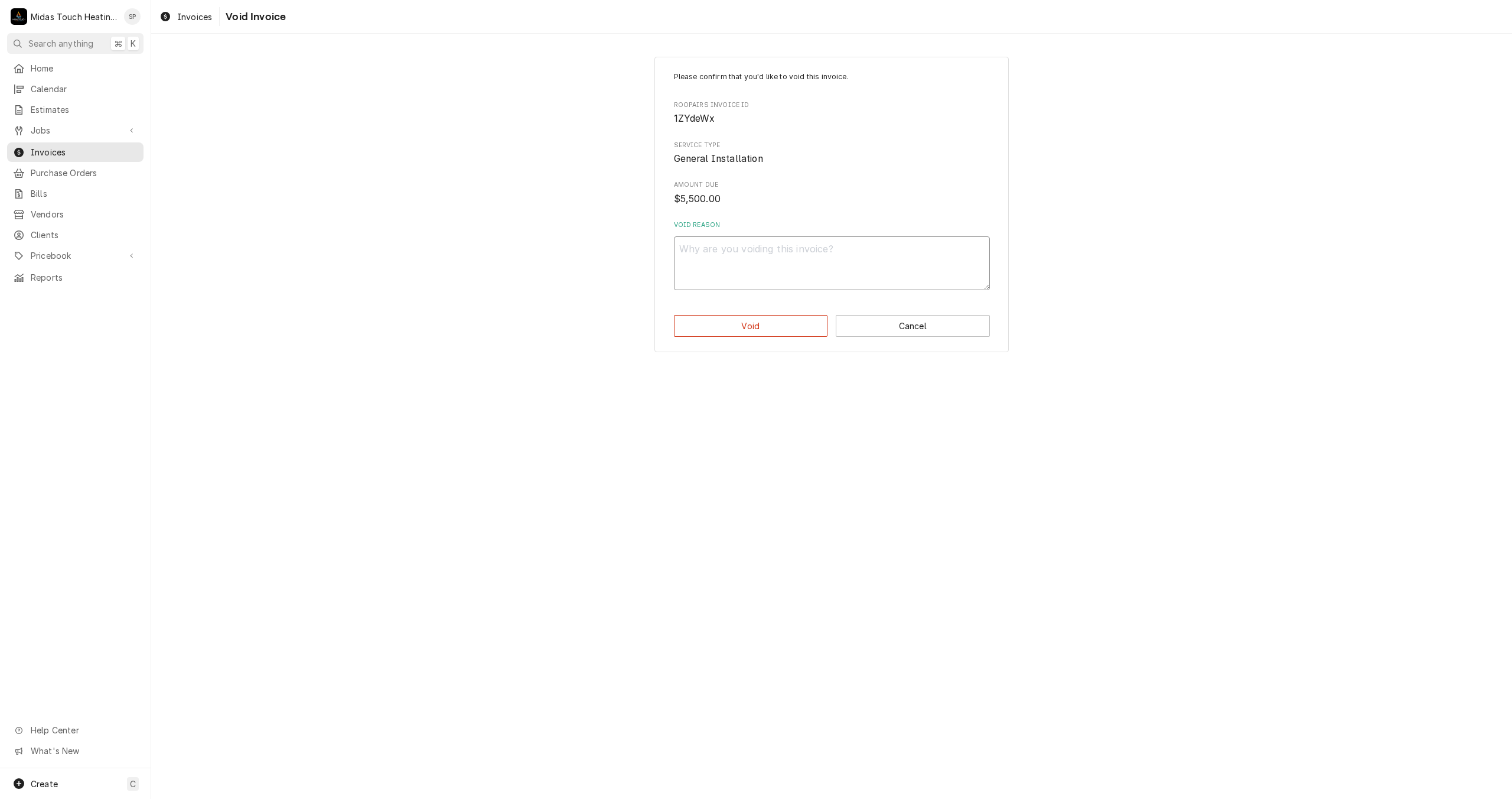
click at [778, 264] on textarea "Void Reason" at bounding box center [832, 263] width 316 height 54
type textarea "x"
type textarea "O"
type textarea "x"
type textarea "OV"
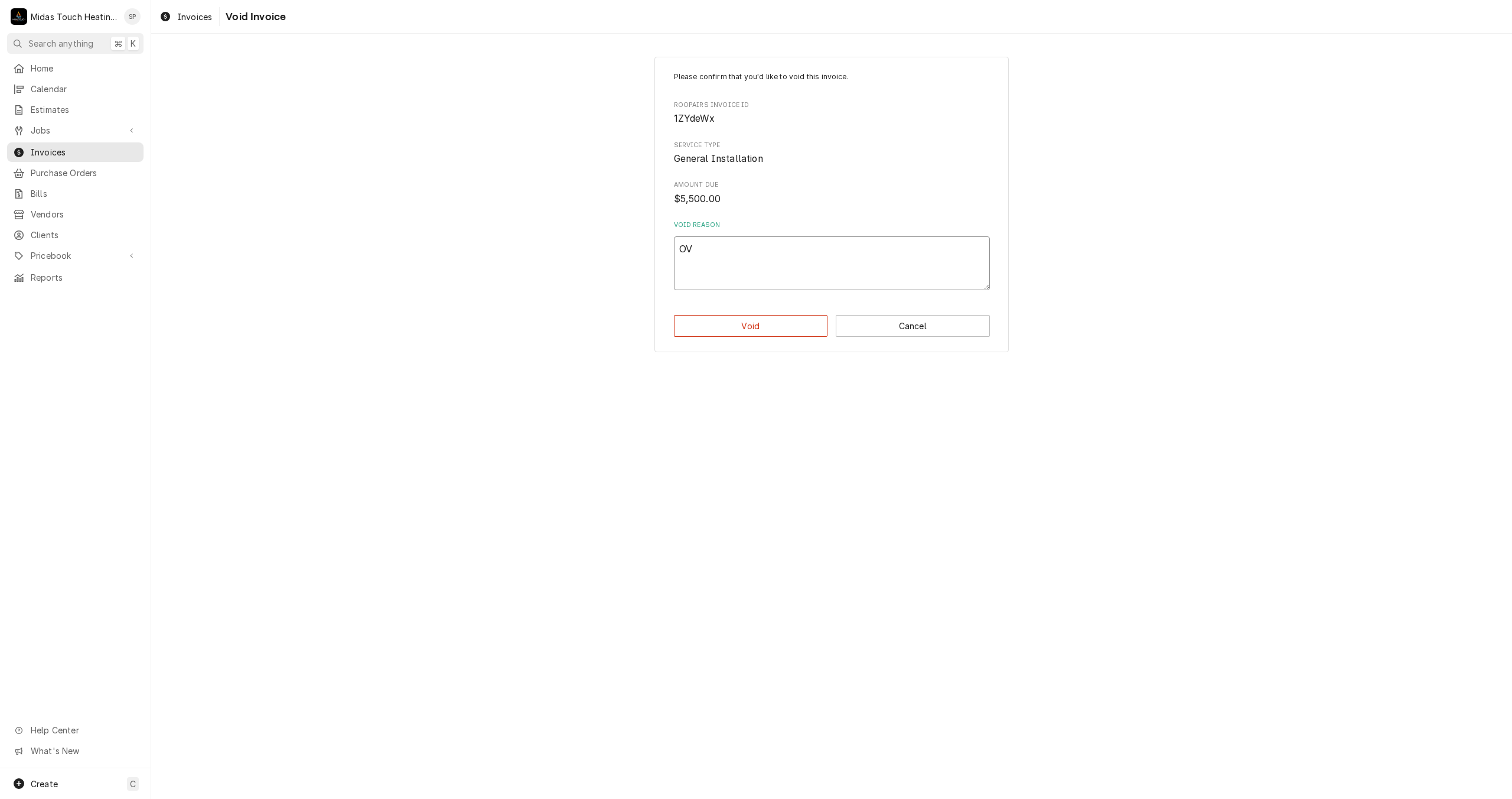
type textarea "x"
type textarea "OVE"
type textarea "x"
type textarea "OVER"
type textarea "x"
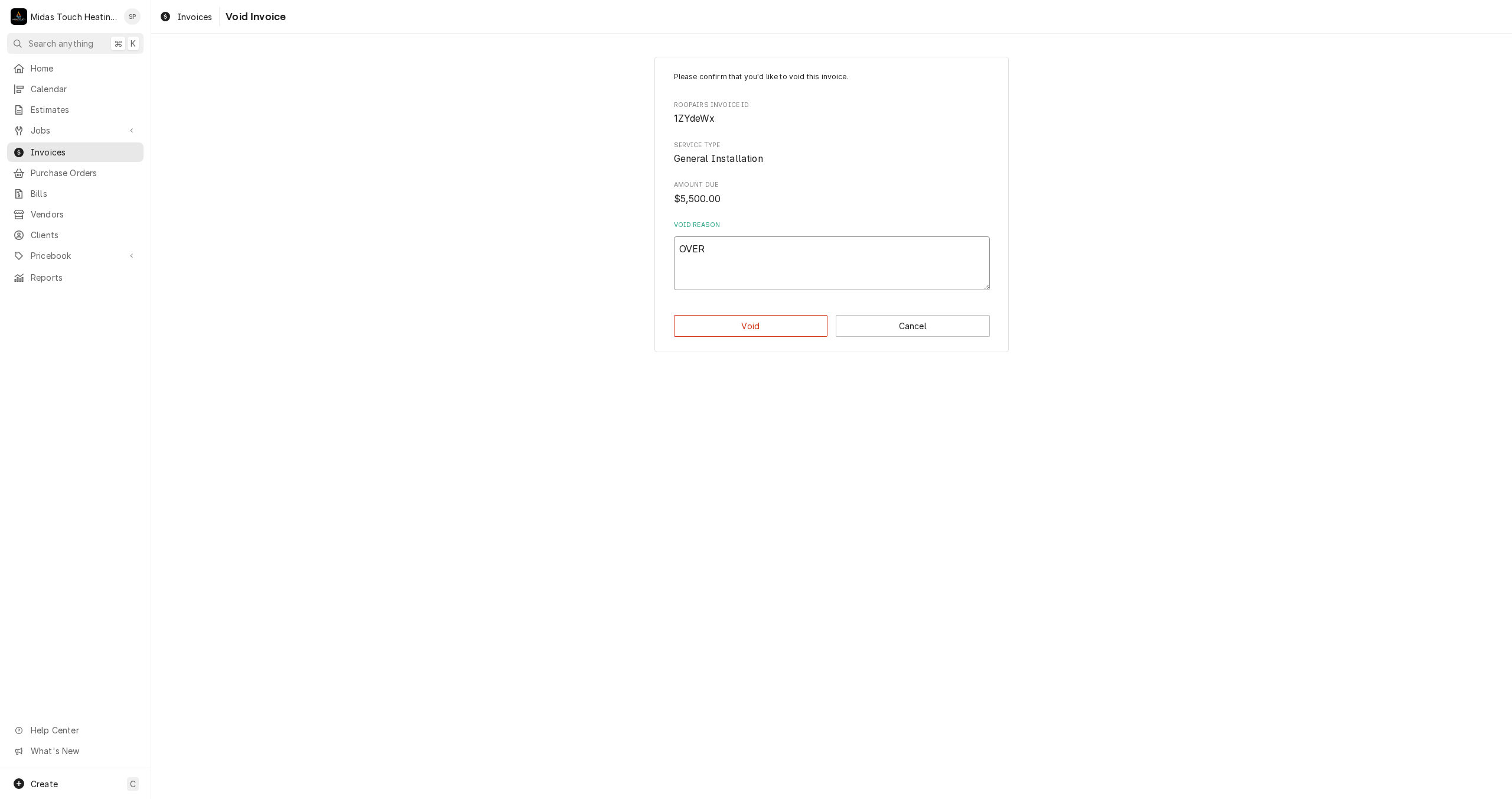
type textarea "OVERD"
type textarea "x"
type textarea "OVERDU"
type textarea "x"
type textarea "OVERDUE"
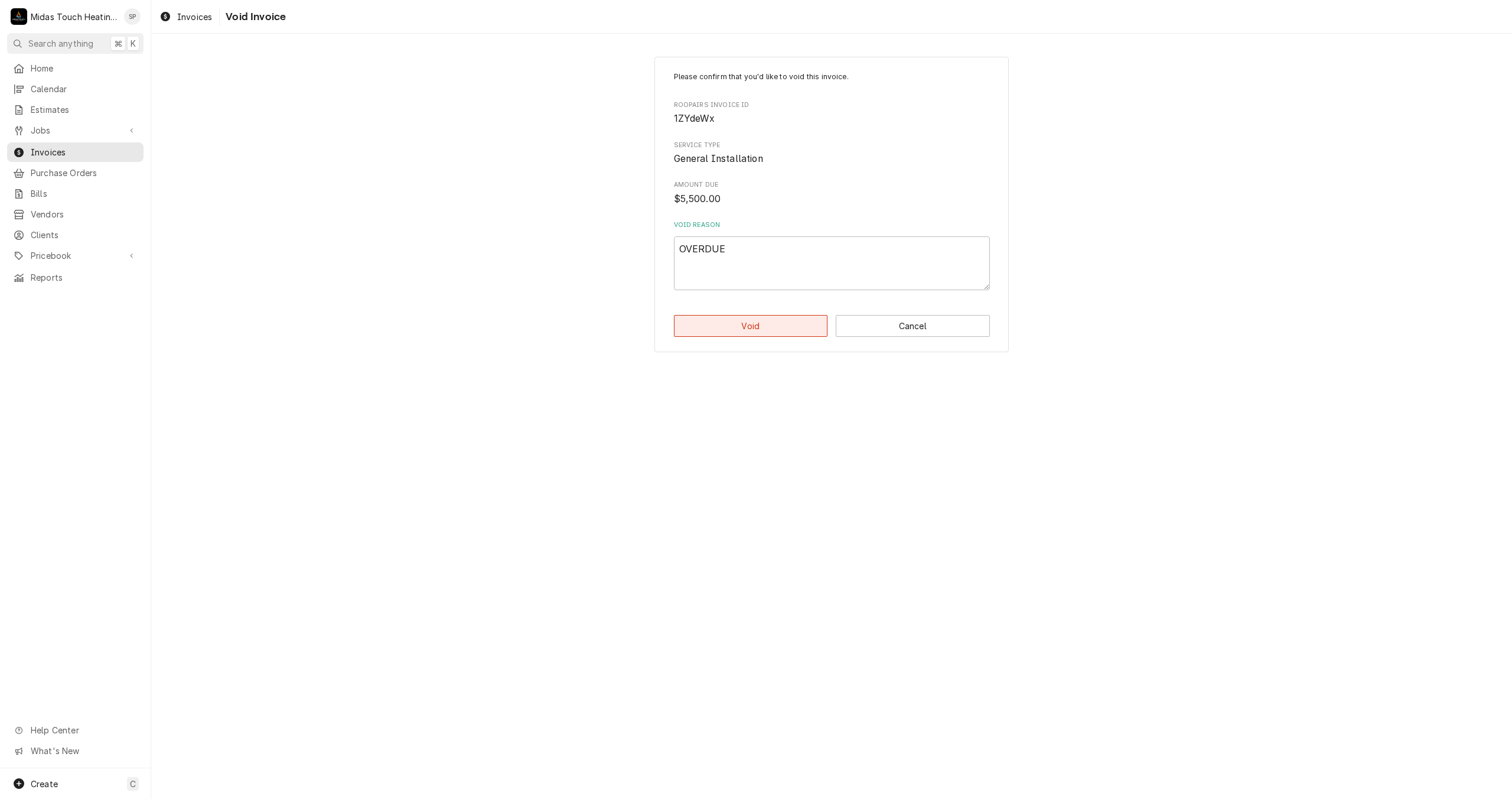
click at [789, 336] on button "Void" at bounding box center [751, 326] width 154 height 22
type textarea "x"
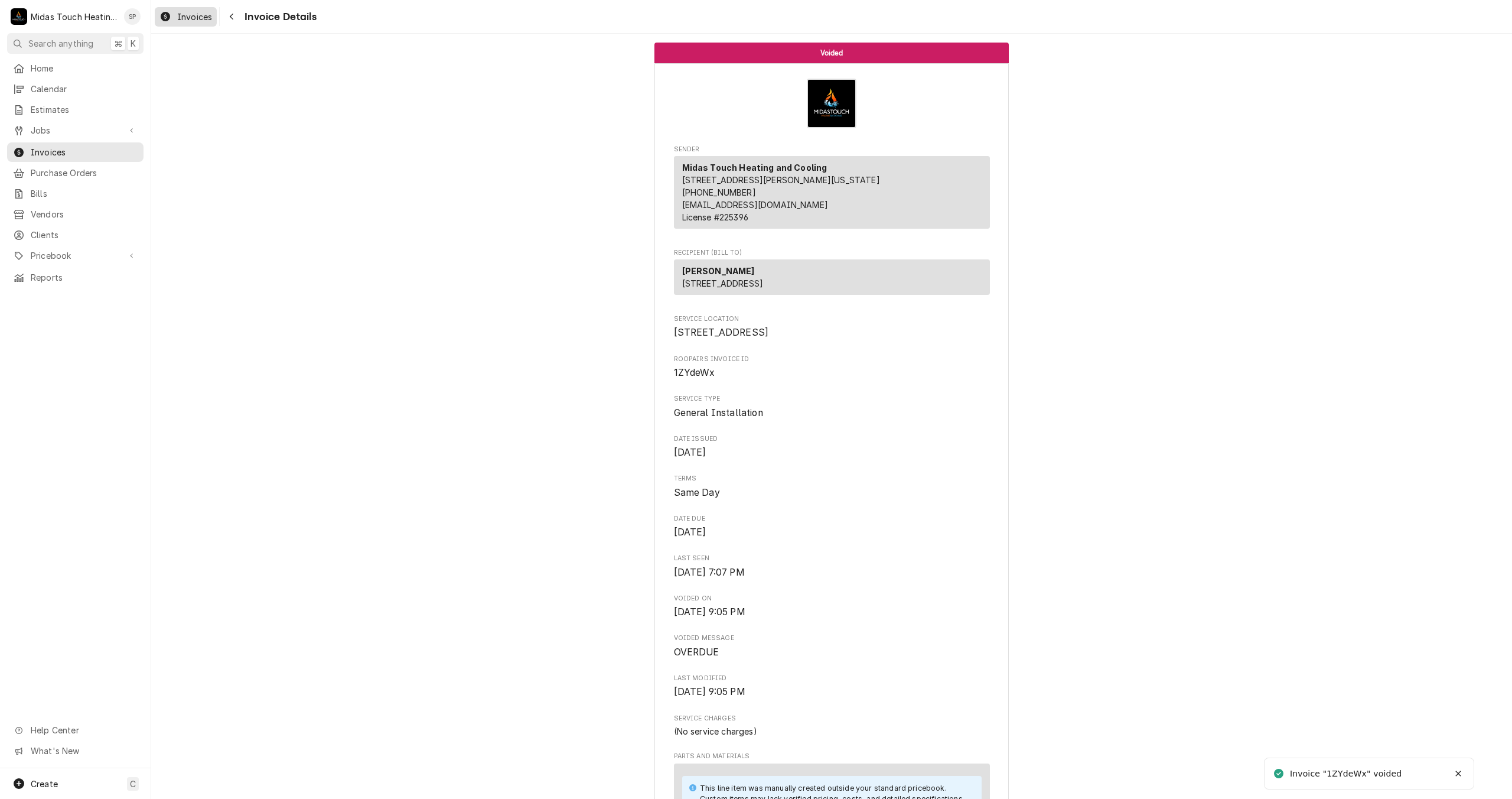
click at [196, 18] on span "Invoices" at bounding box center [194, 16] width 35 height 12
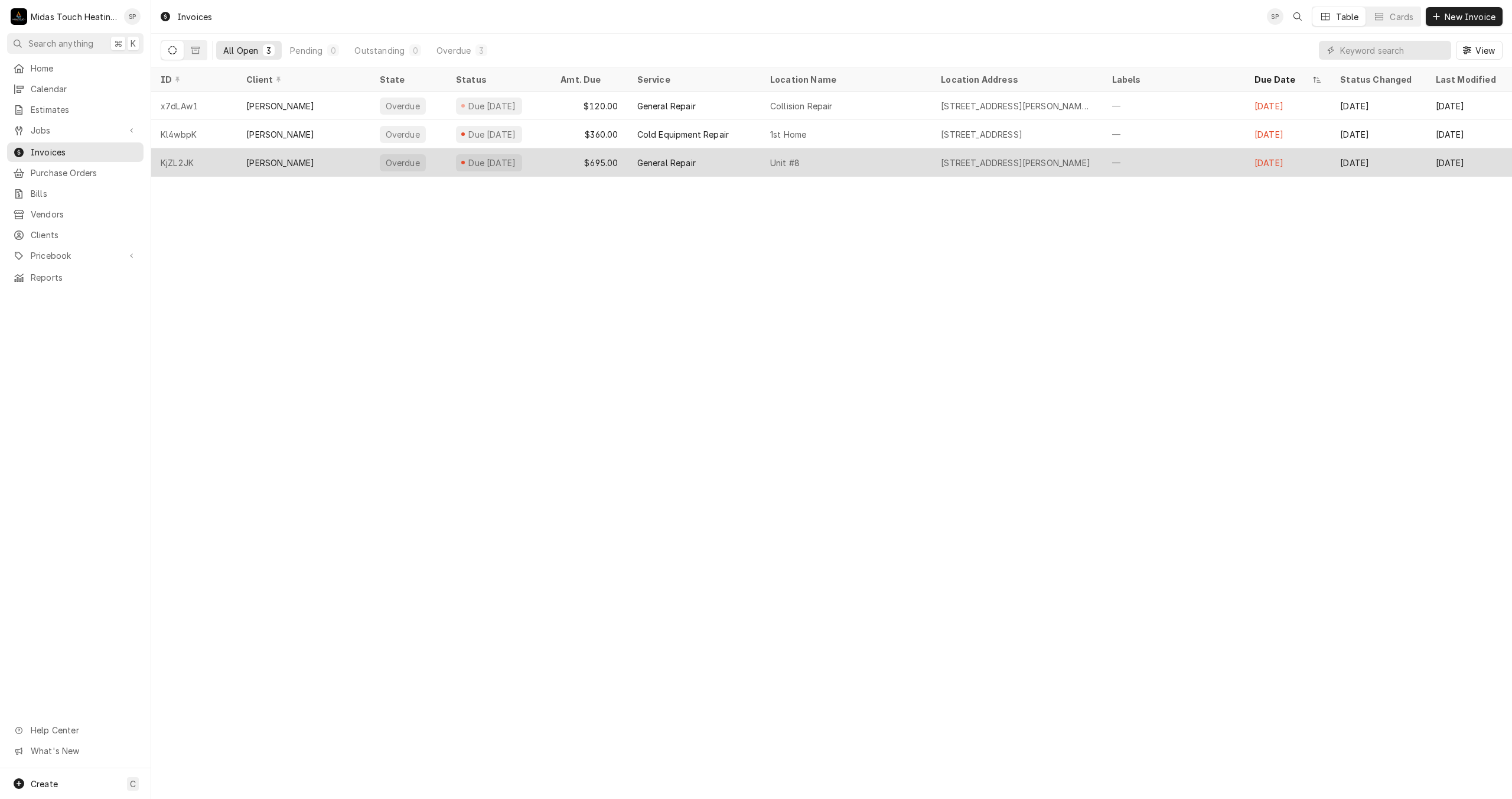
click at [305, 170] on div "[PERSON_NAME]" at bounding box center [303, 162] width 133 height 29
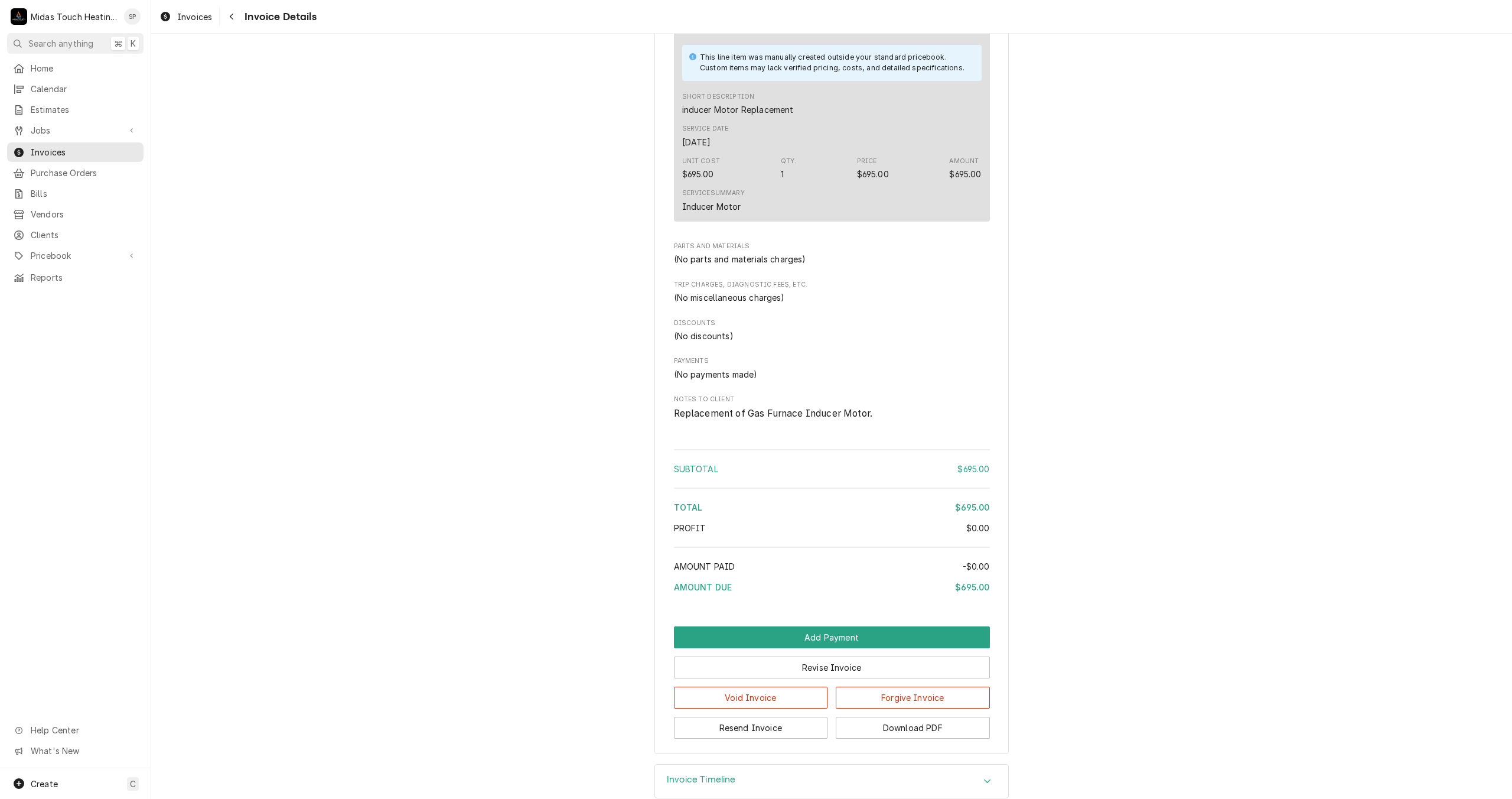
scroll to position [728, 0]
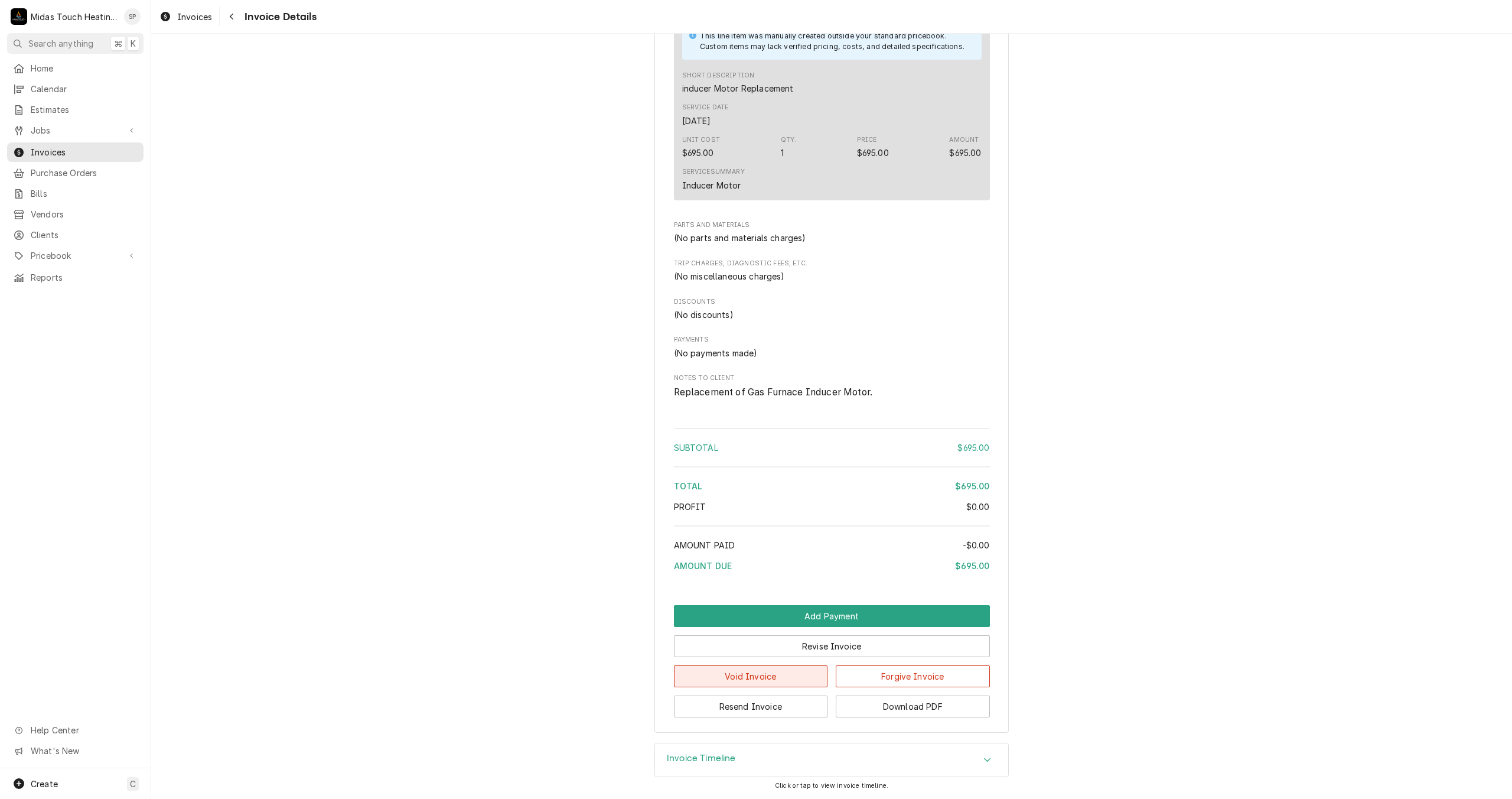
click at [754, 685] on button "Void Invoice" at bounding box center [751, 676] width 154 height 22
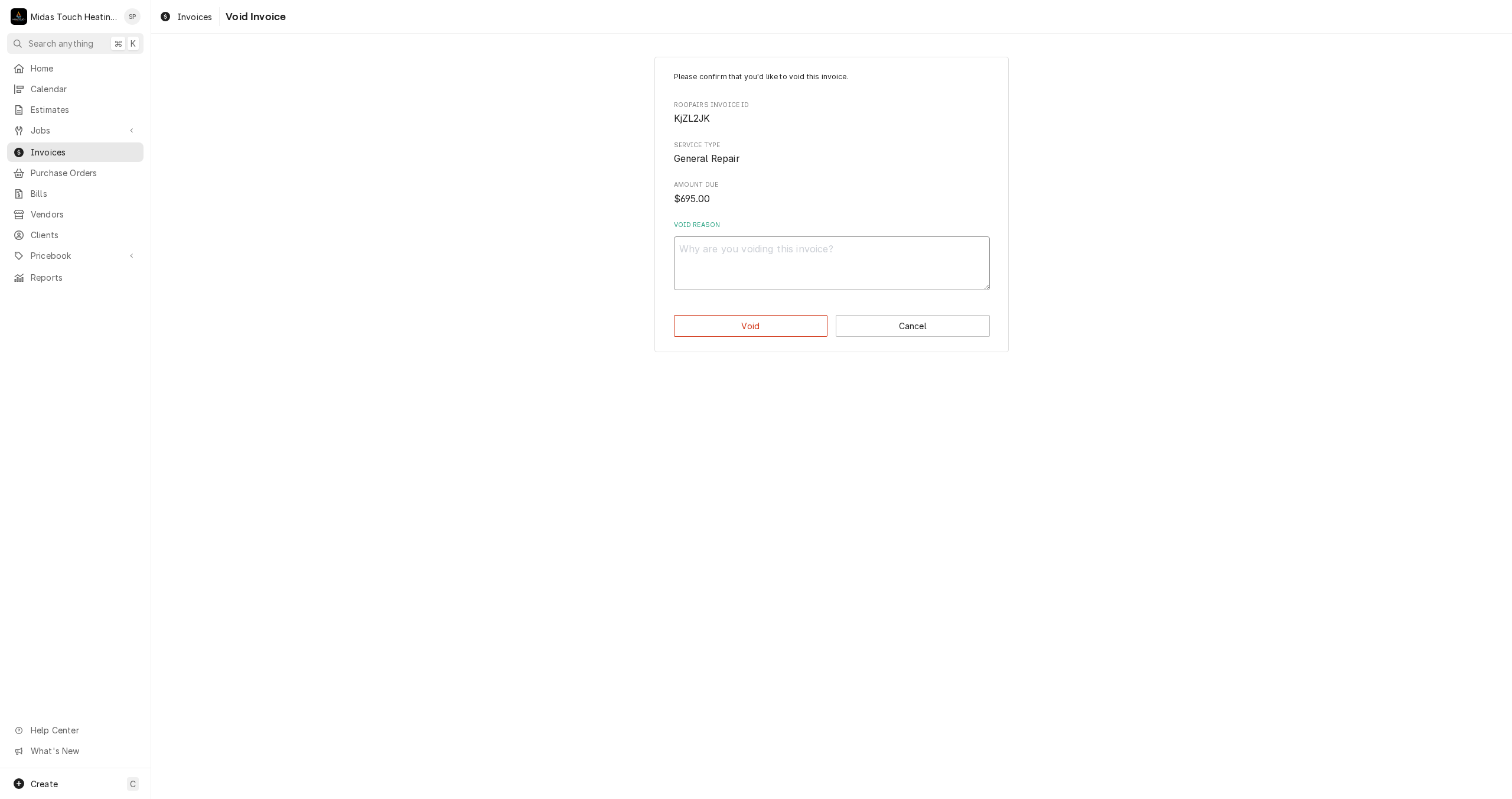
click at [745, 266] on textarea "Void Reason" at bounding box center [832, 263] width 316 height 54
type textarea "x"
type textarea "O"
type textarea "x"
type textarea "OV"
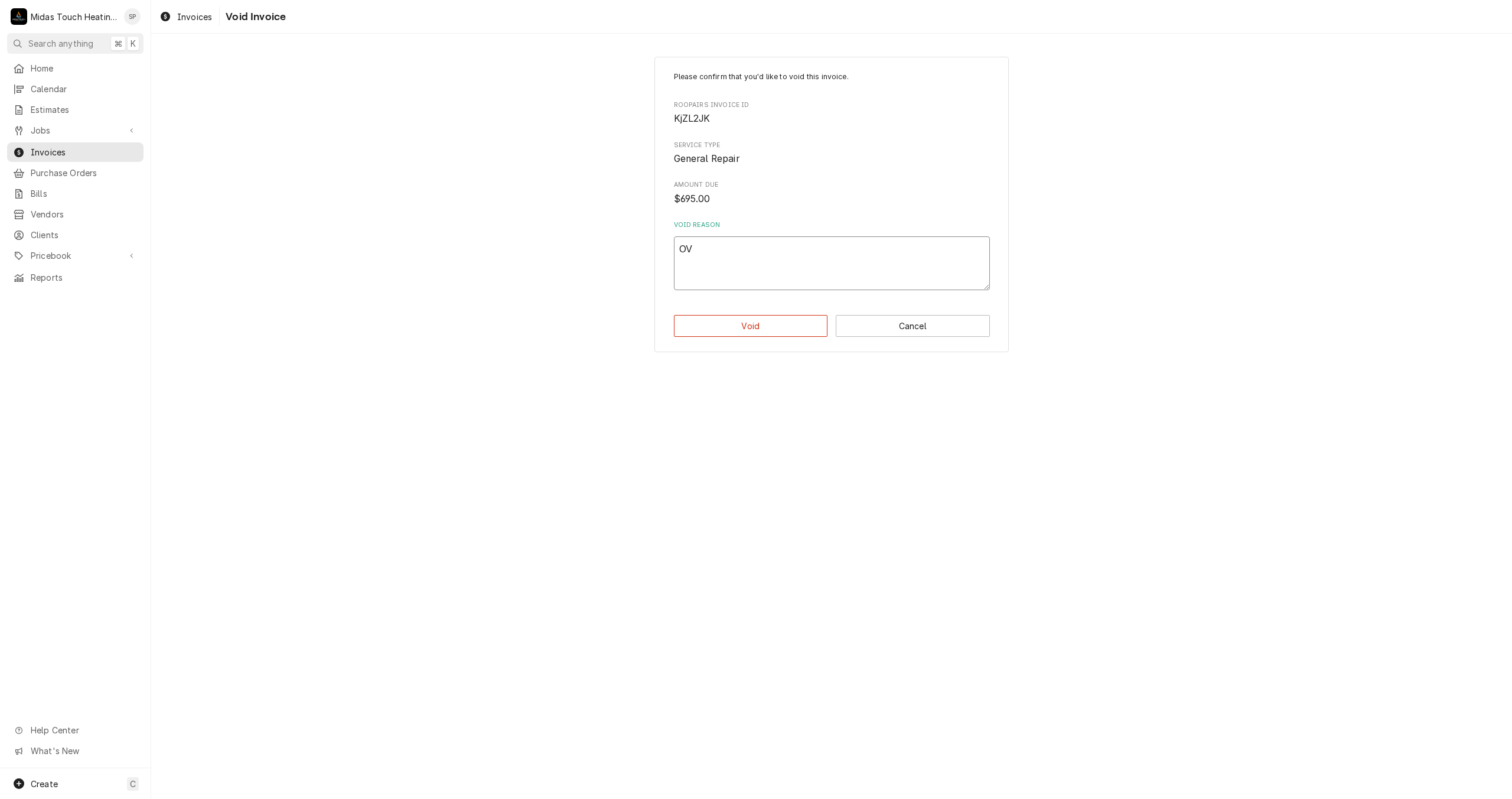
type textarea "x"
type textarea "OVE"
type textarea "x"
type textarea "OVER"
type textarea "x"
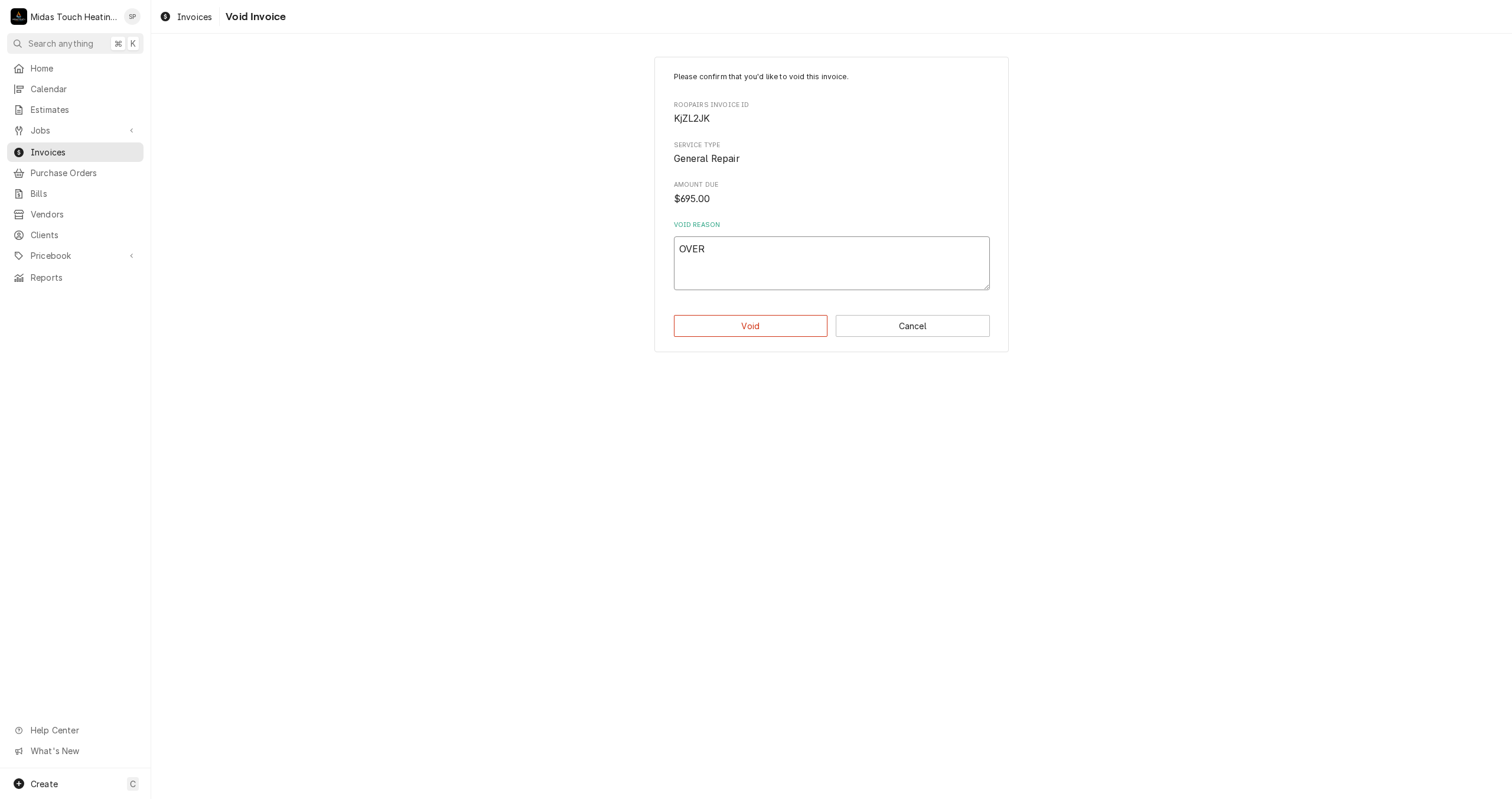
type textarea "OVERD"
type textarea "x"
type textarea "OVERDU"
type textarea "x"
type textarea "OVERDUE"
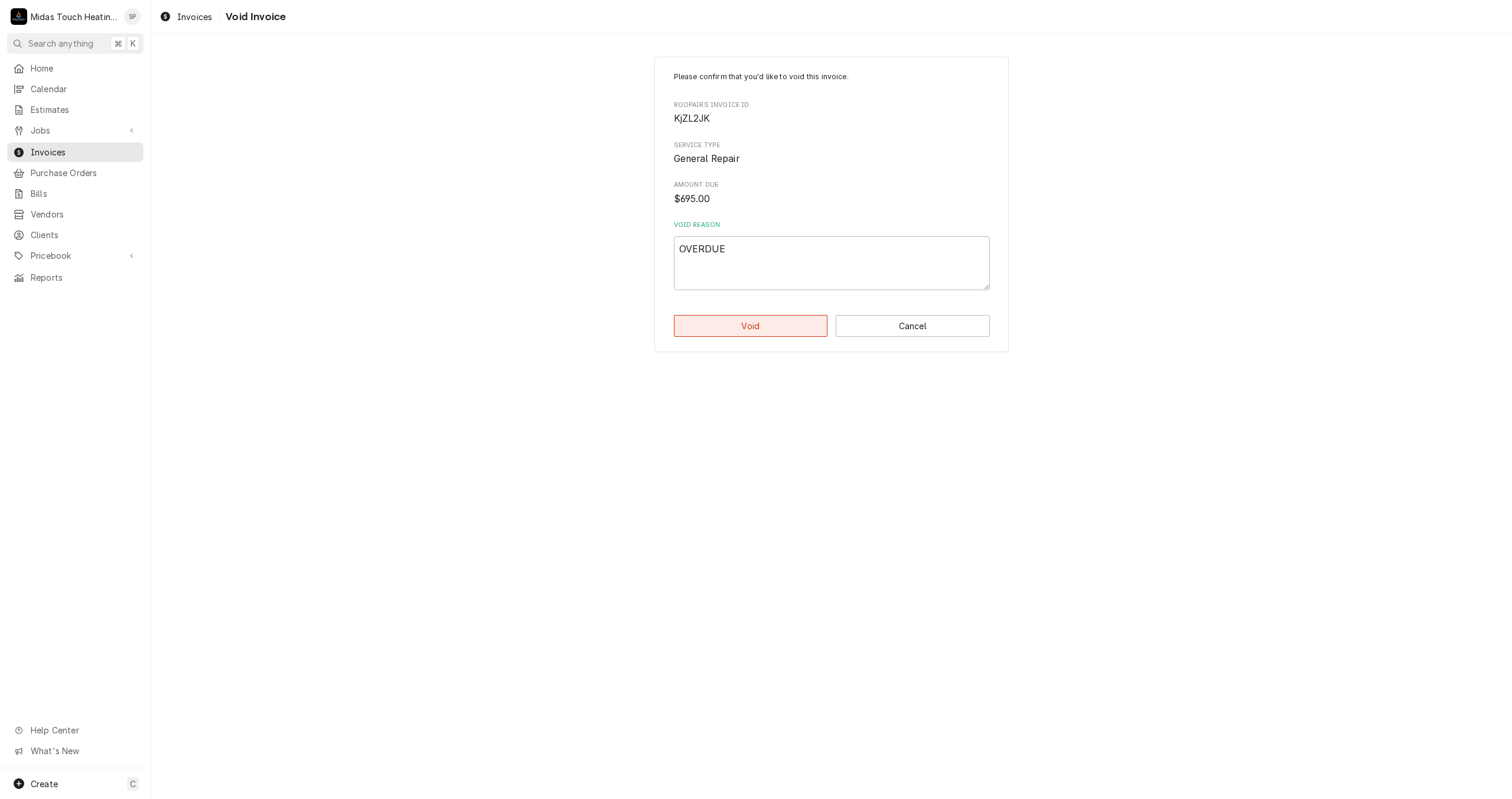
click at [734, 334] on button "Void" at bounding box center [751, 326] width 154 height 22
type textarea "x"
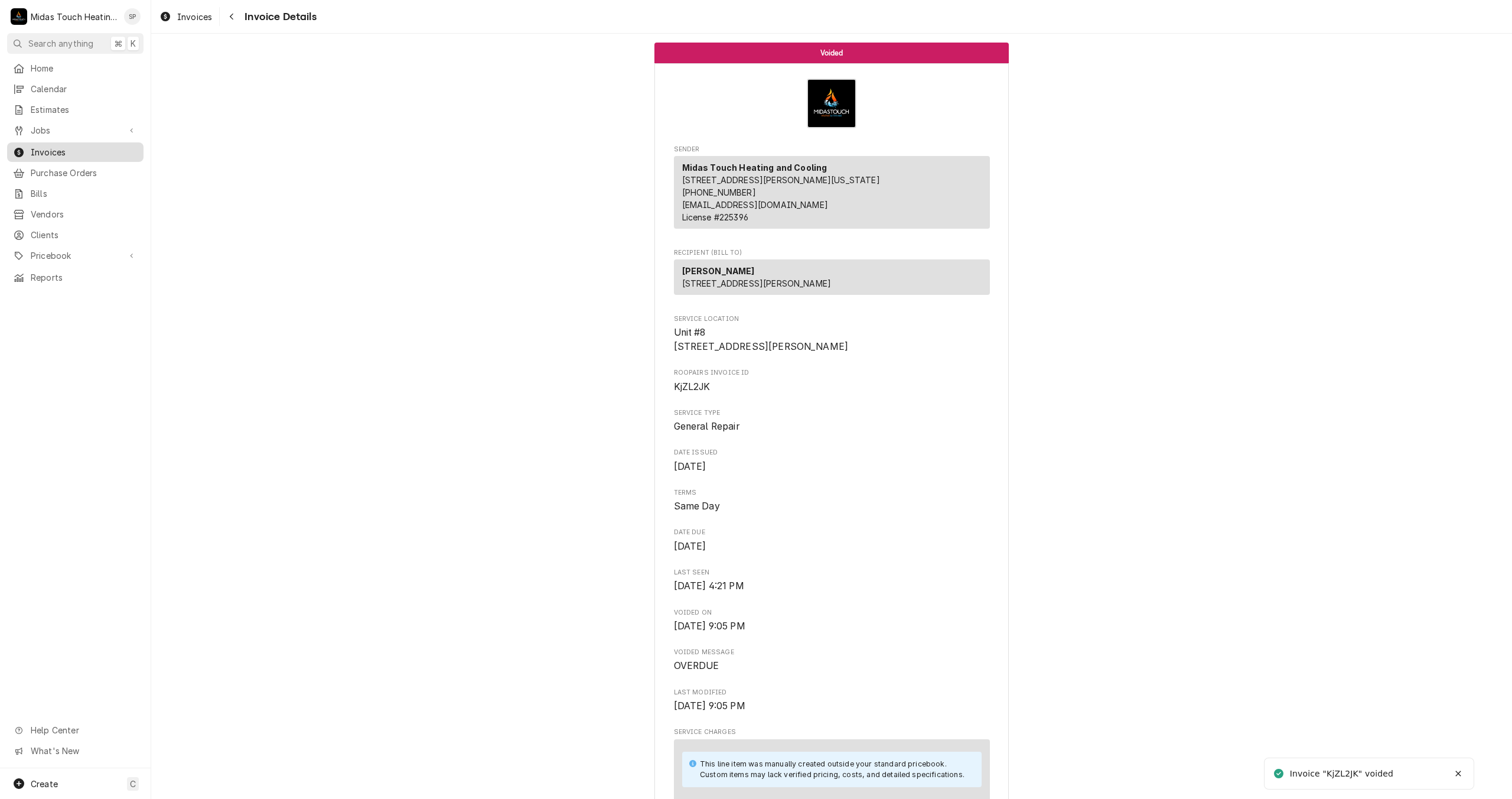
click at [95, 146] on span "Invoices" at bounding box center [85, 152] width 107 height 12
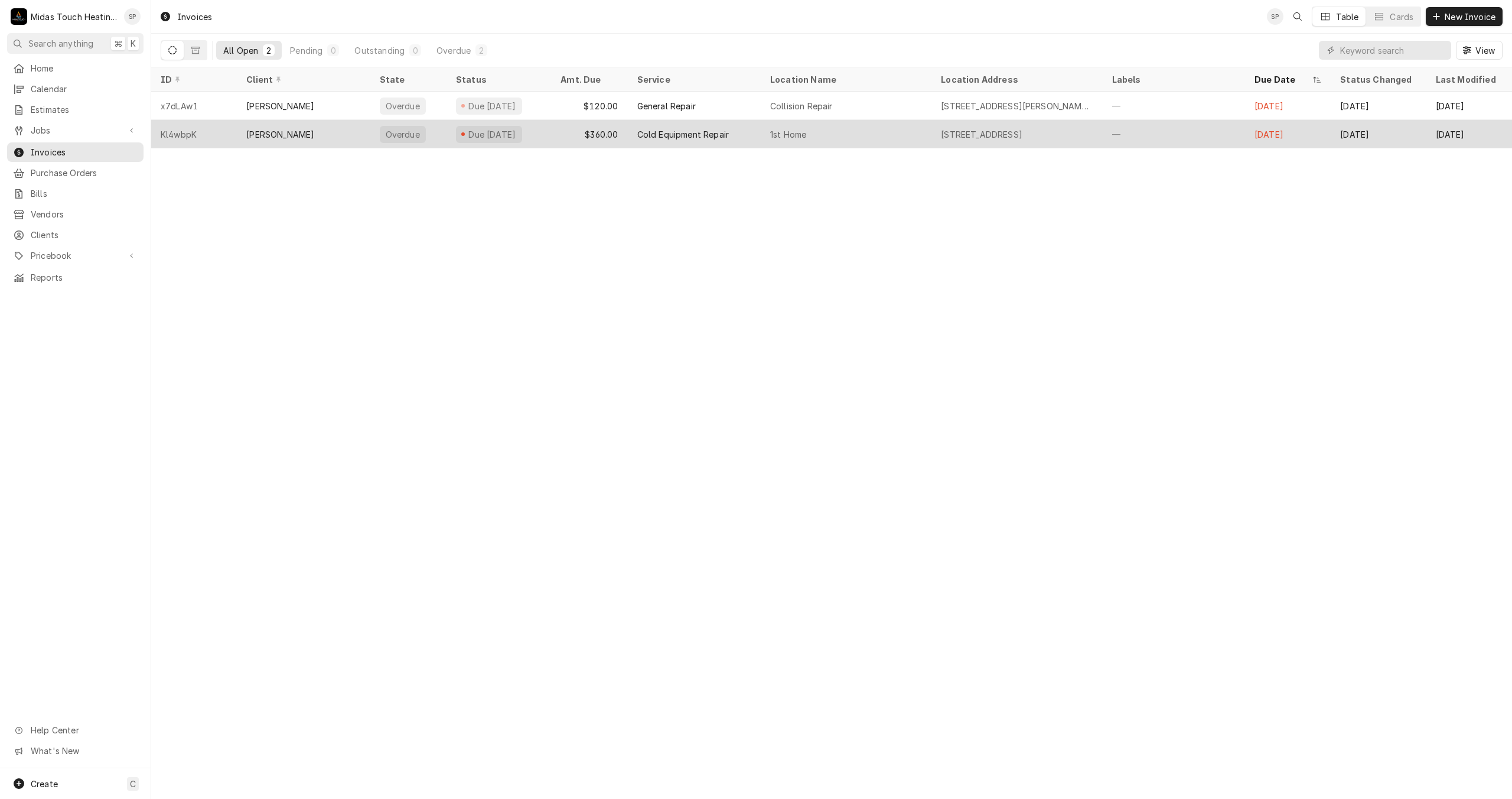
click at [348, 131] on div "[PERSON_NAME]" at bounding box center [303, 134] width 133 height 29
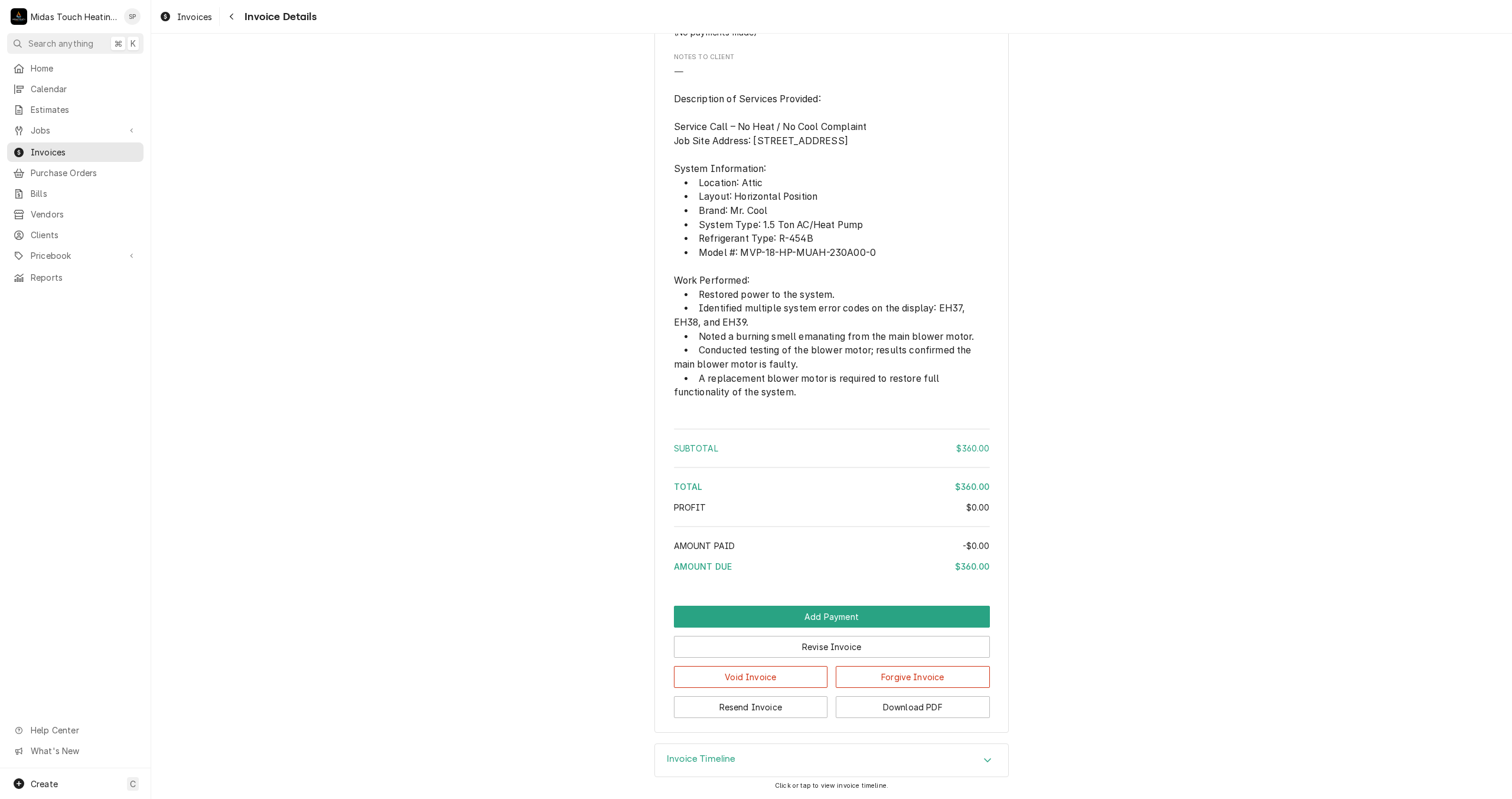
scroll to position [1023, 0]
click at [760, 679] on button "Void Invoice" at bounding box center [751, 677] width 154 height 22
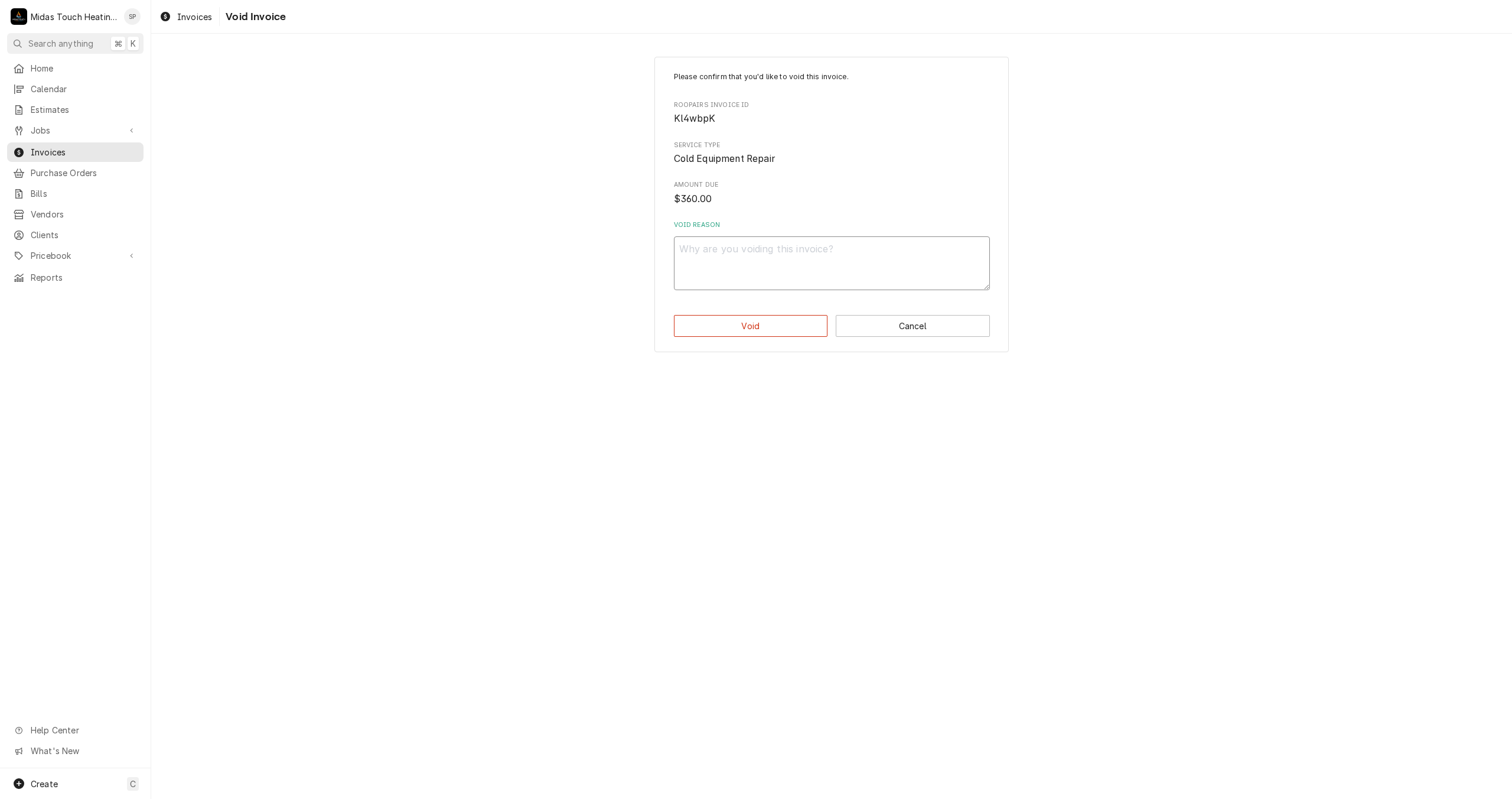
click at [770, 274] on textarea "Void Reason" at bounding box center [832, 263] width 316 height 54
type textarea "x"
type textarea "O"
type textarea "x"
type textarea "OV"
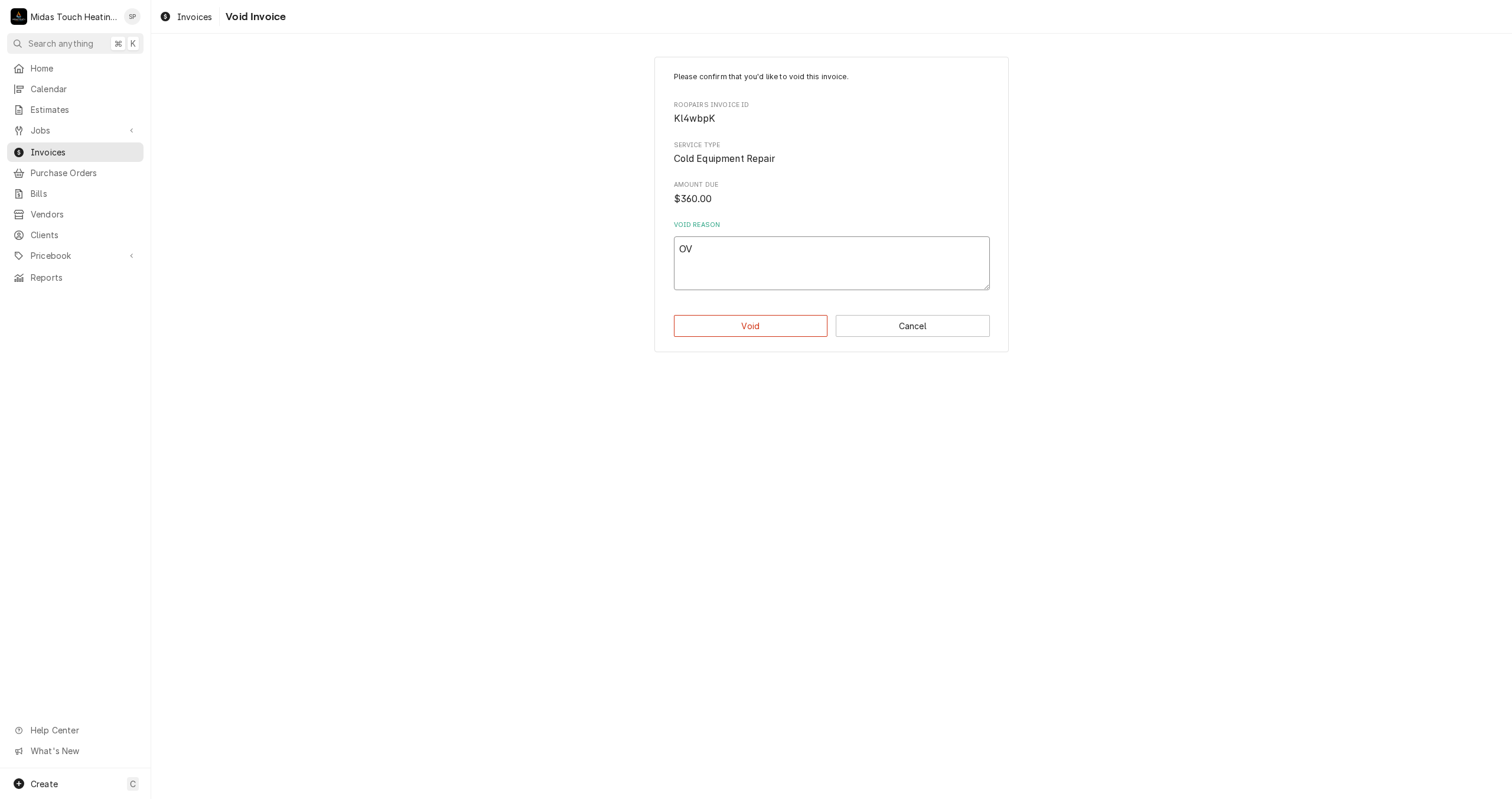
type textarea "x"
type textarea "OVE"
type textarea "x"
type textarea "OVER"
type textarea "x"
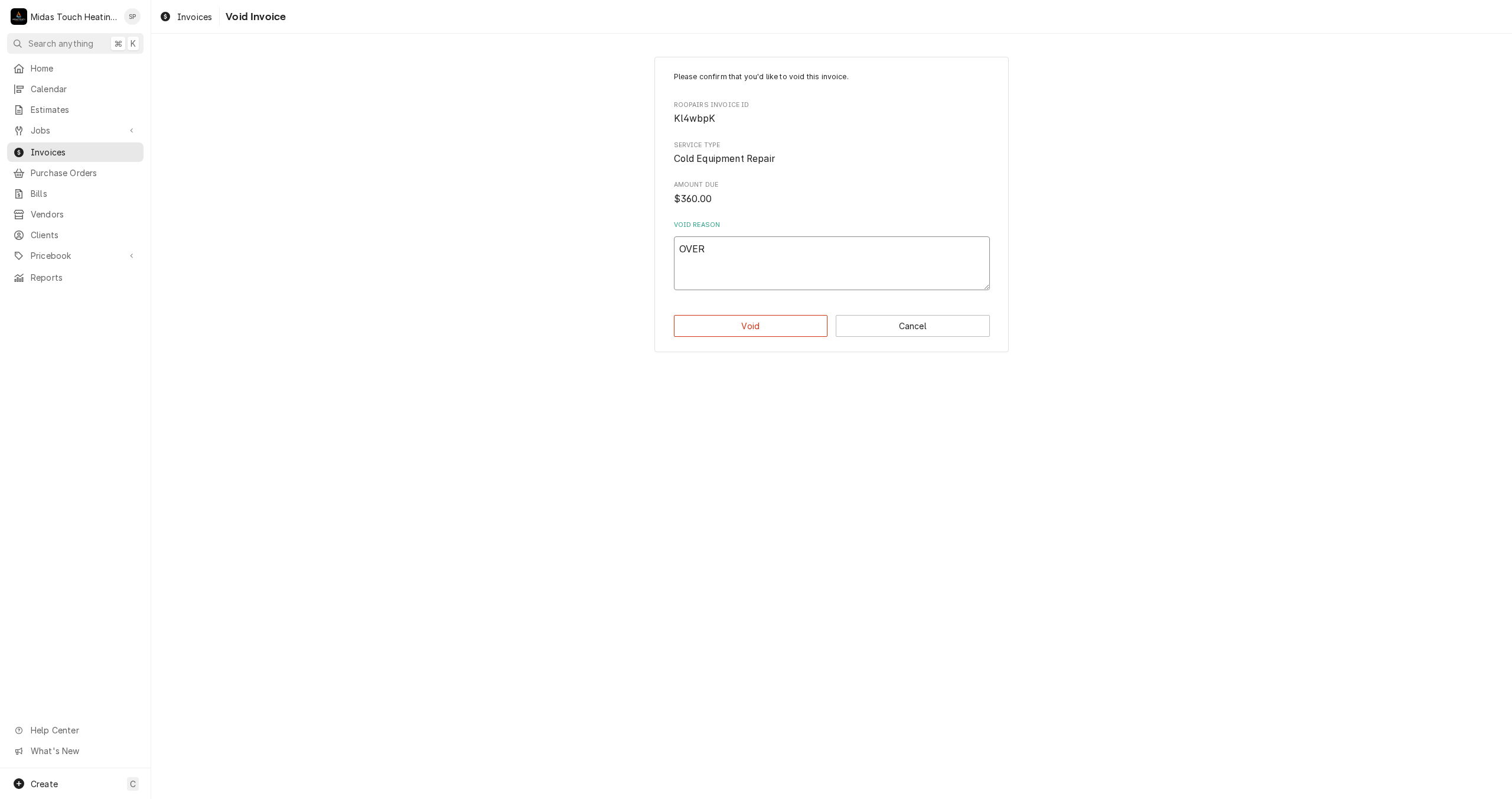
type textarea "OVERD"
type textarea "x"
type textarea "OVERDU"
type textarea "x"
type textarea "OVERDUE"
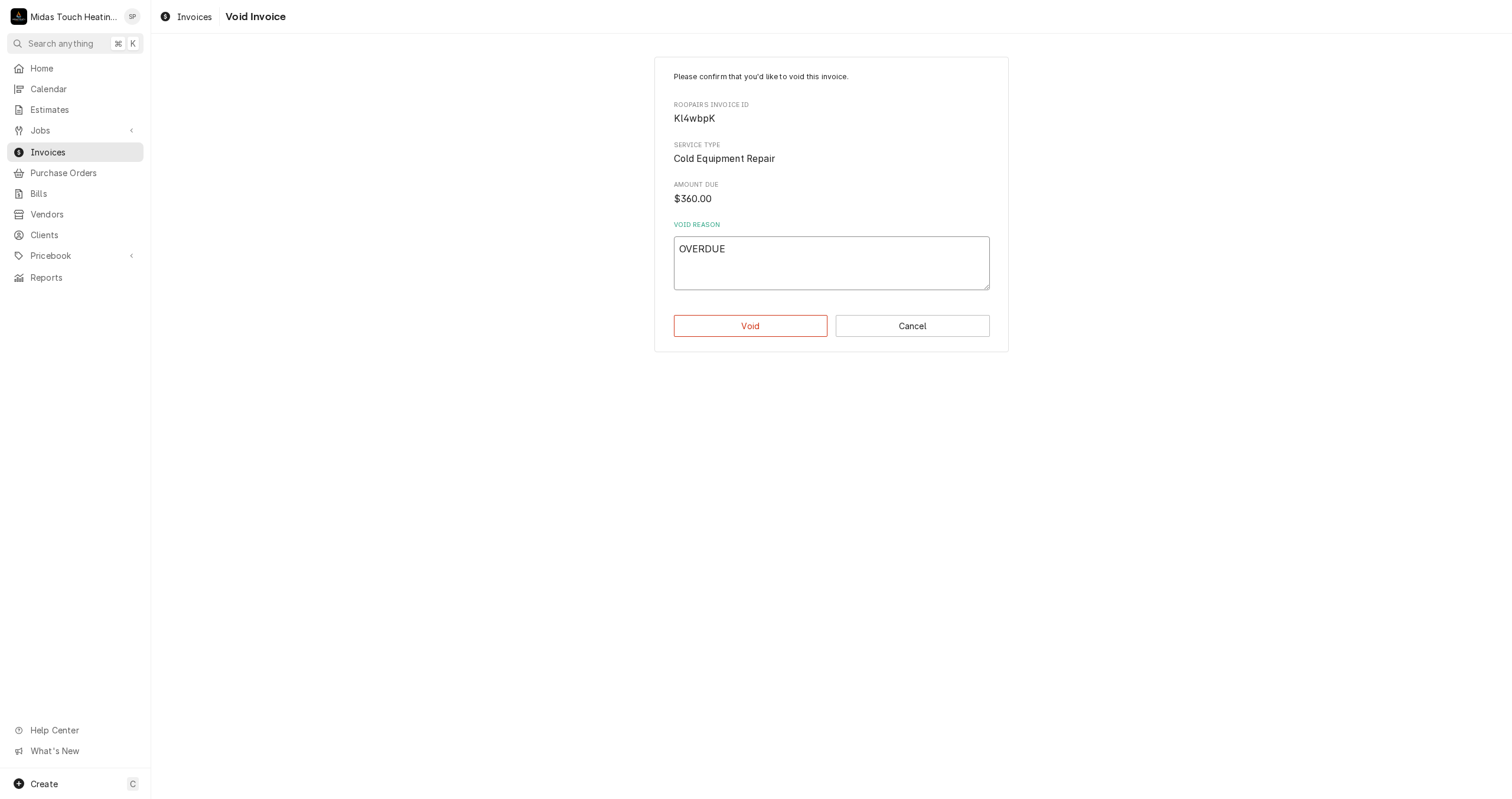
type textarea "x"
type textarea "OVERDUE"
click at [748, 330] on button "Void" at bounding box center [751, 326] width 154 height 22
type textarea "x"
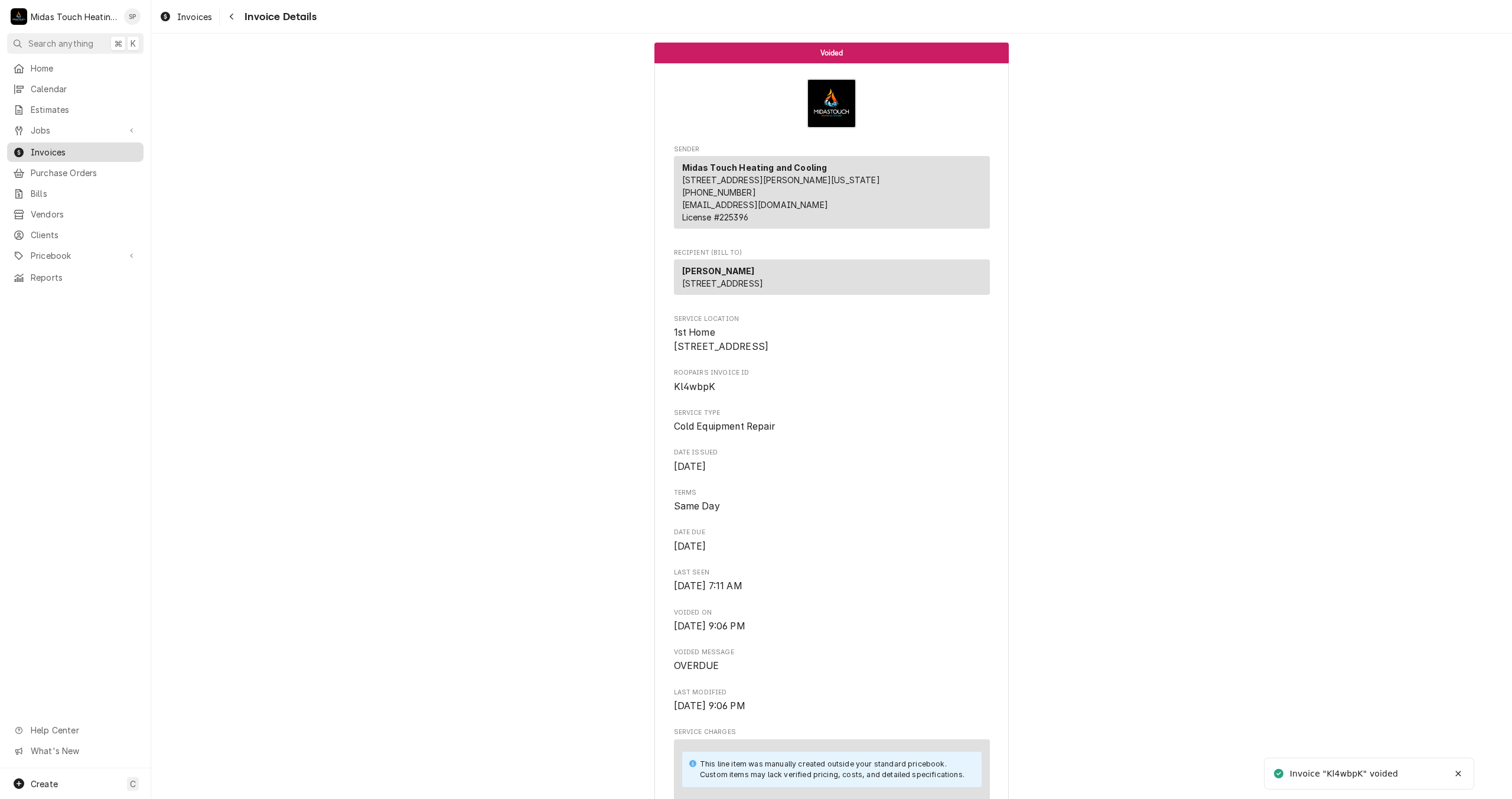
click at [68, 150] on span "Invoices" at bounding box center [85, 152] width 107 height 12
